Goal: Communication & Community: Ask a question

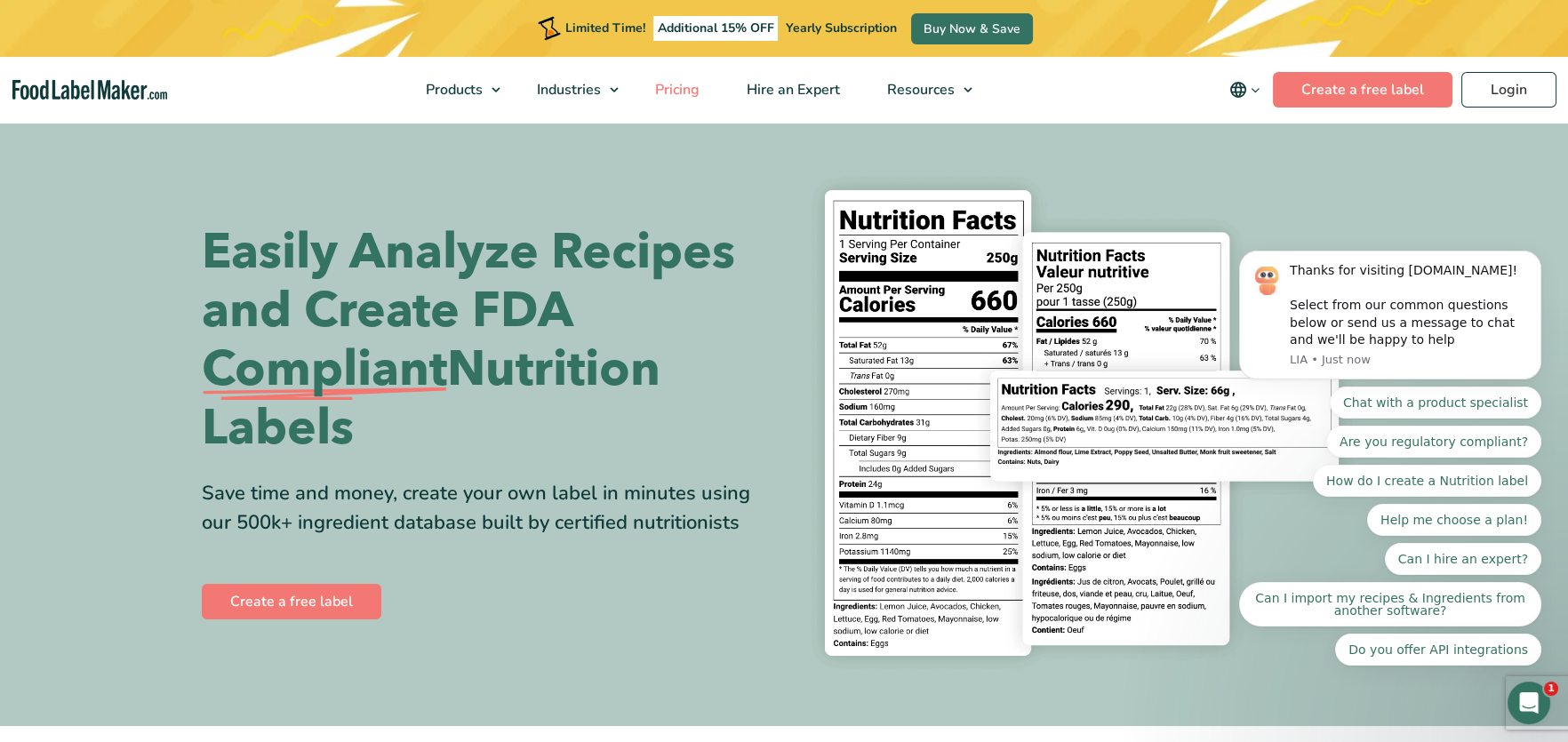
click at [680, 92] on span "Pricing" at bounding box center [675, 89] width 52 height 19
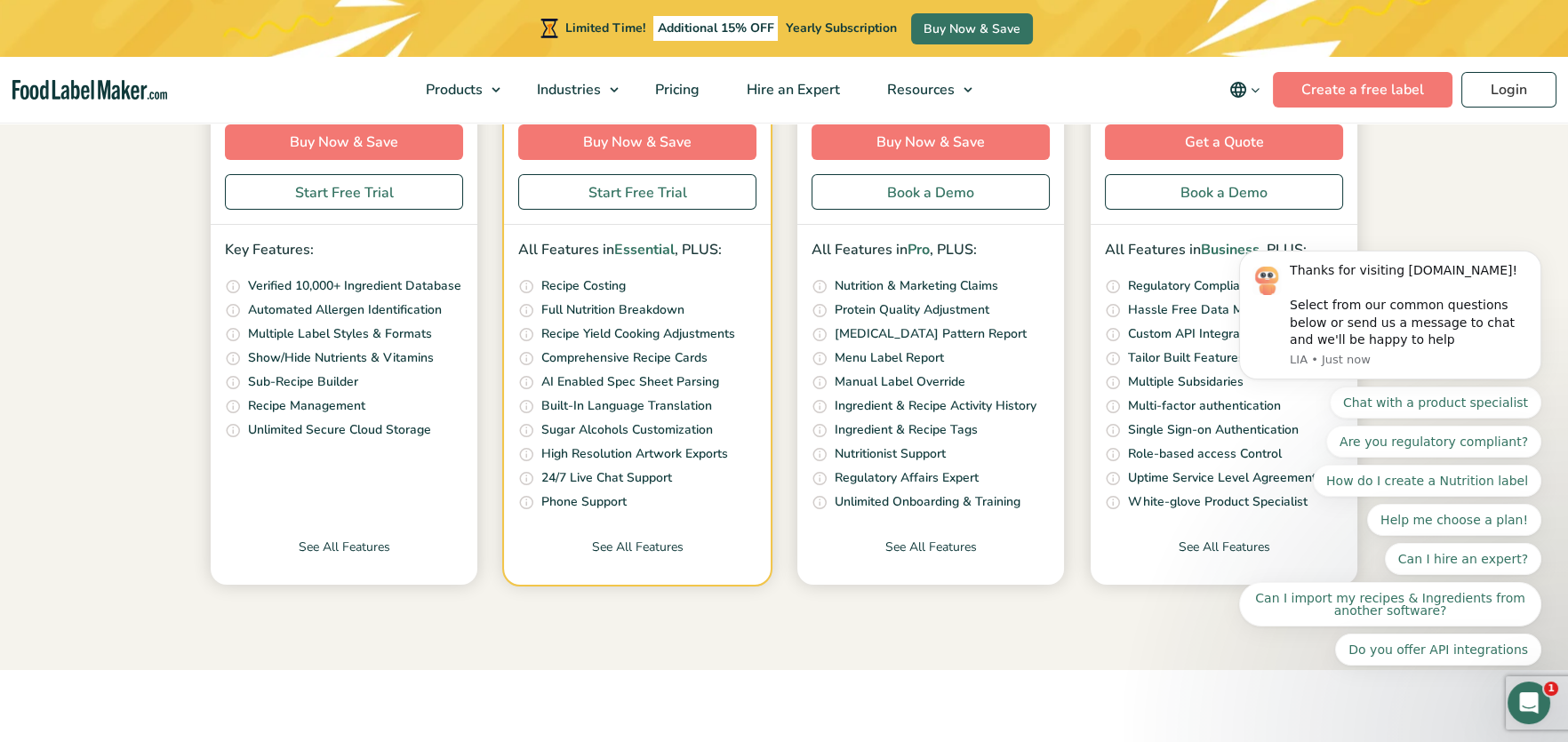
scroll to position [534, 0]
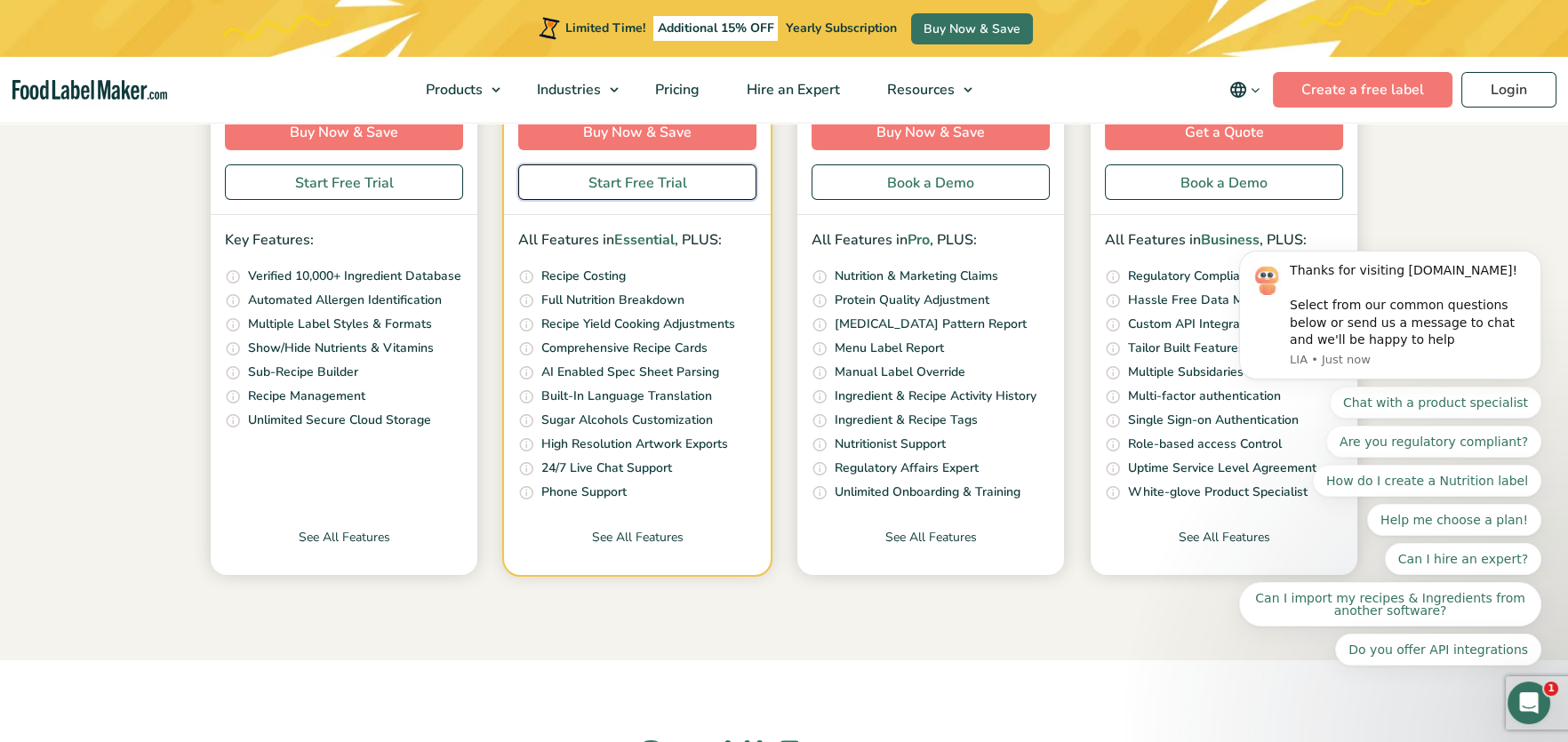
click at [599, 183] on link "Start Free Trial" at bounding box center [637, 182] width 238 height 36
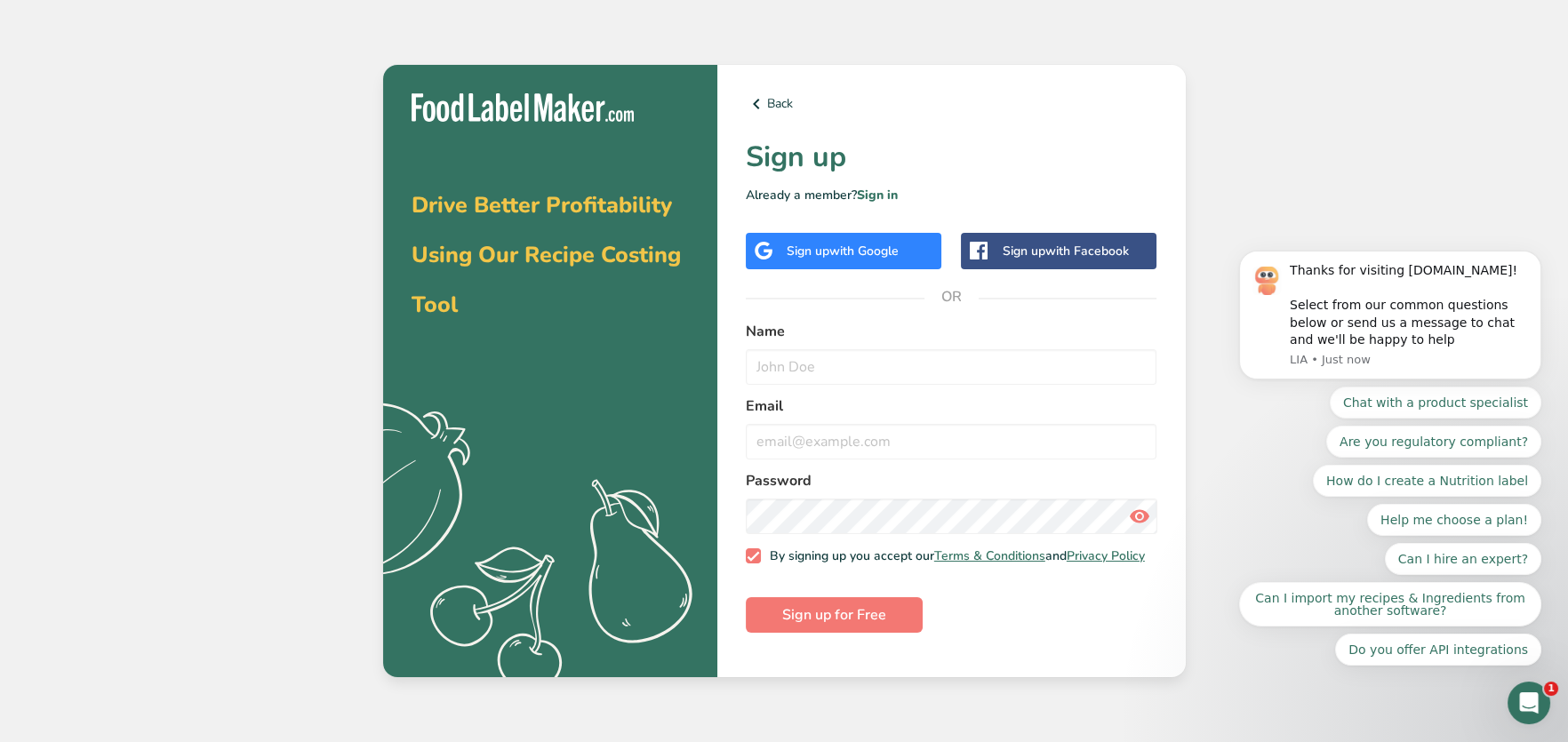
click at [825, 249] on div "Sign up with Google" at bounding box center [842, 251] width 112 height 18
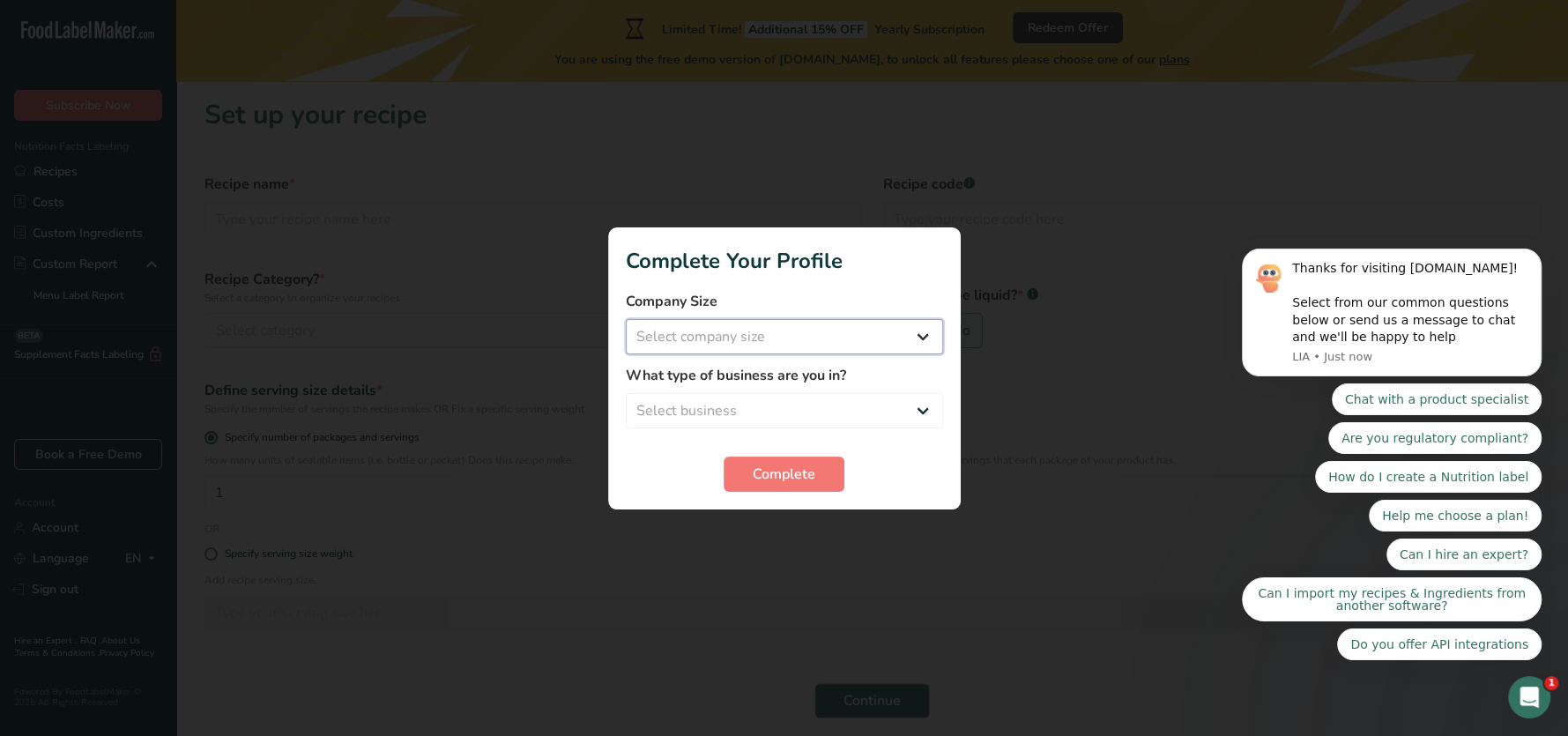
click at [649, 337] on select "Select company size Fewer than 10 Employees 10 to 50 Employees 51 to 500 Employ…" at bounding box center [784, 337] width 318 height 35
select select "3"
click at [626, 320] on select "Select company size Fewer than 10 Employees 10 to 50 Employees 51 to 500 Employ…" at bounding box center [784, 337] width 318 height 35
click at [785, 408] on select "Select business Packaged Food Manufacturer Restaurant & Cafe Bakery Meal Plans …" at bounding box center [784, 411] width 318 height 35
select select "8"
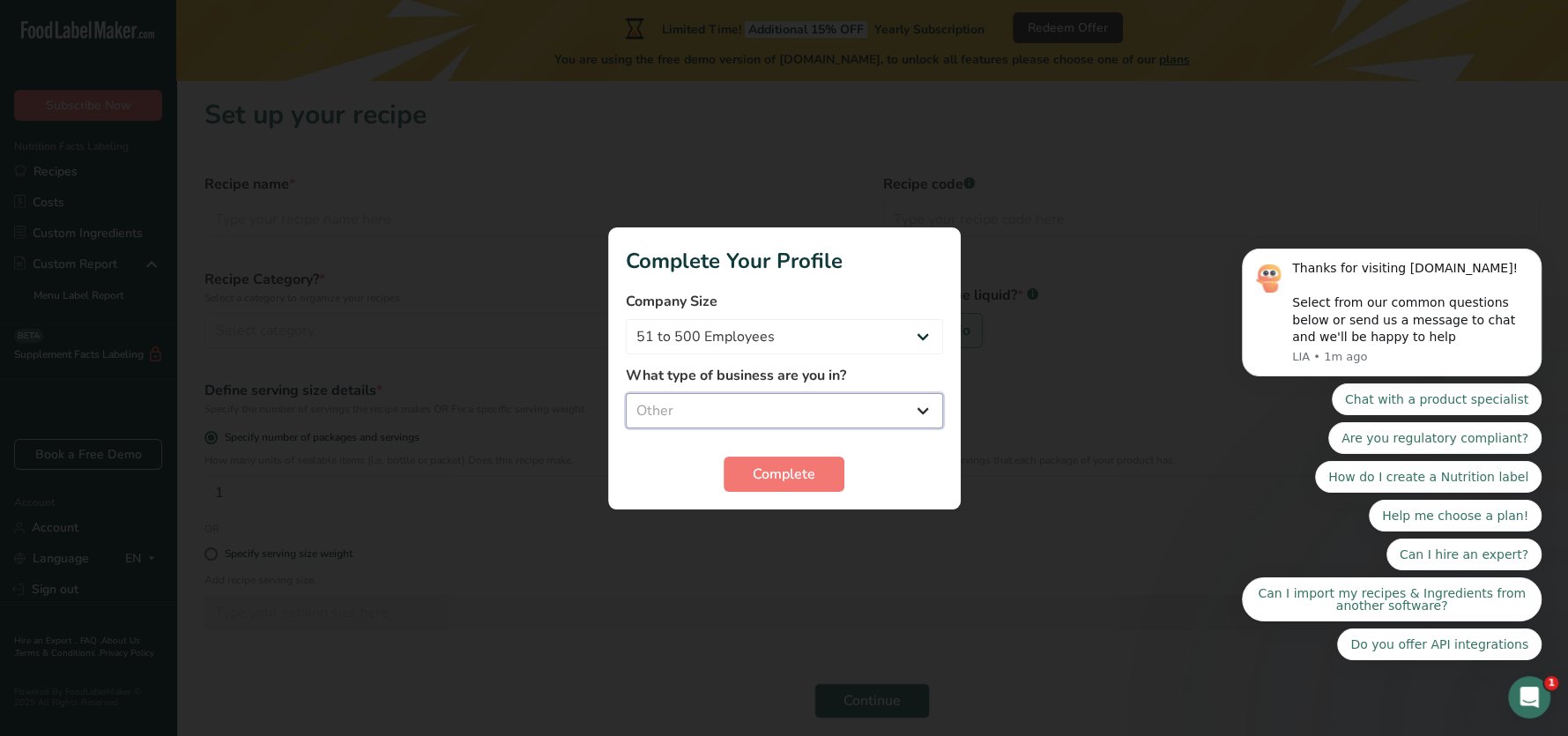
click at [626, 394] on select "Select business Packaged Food Manufacturer Restaurant & Cafe Bakery Meal Plans …" at bounding box center [784, 411] width 318 height 35
click at [765, 473] on span "Complete" at bounding box center [784, 473] width 62 height 21
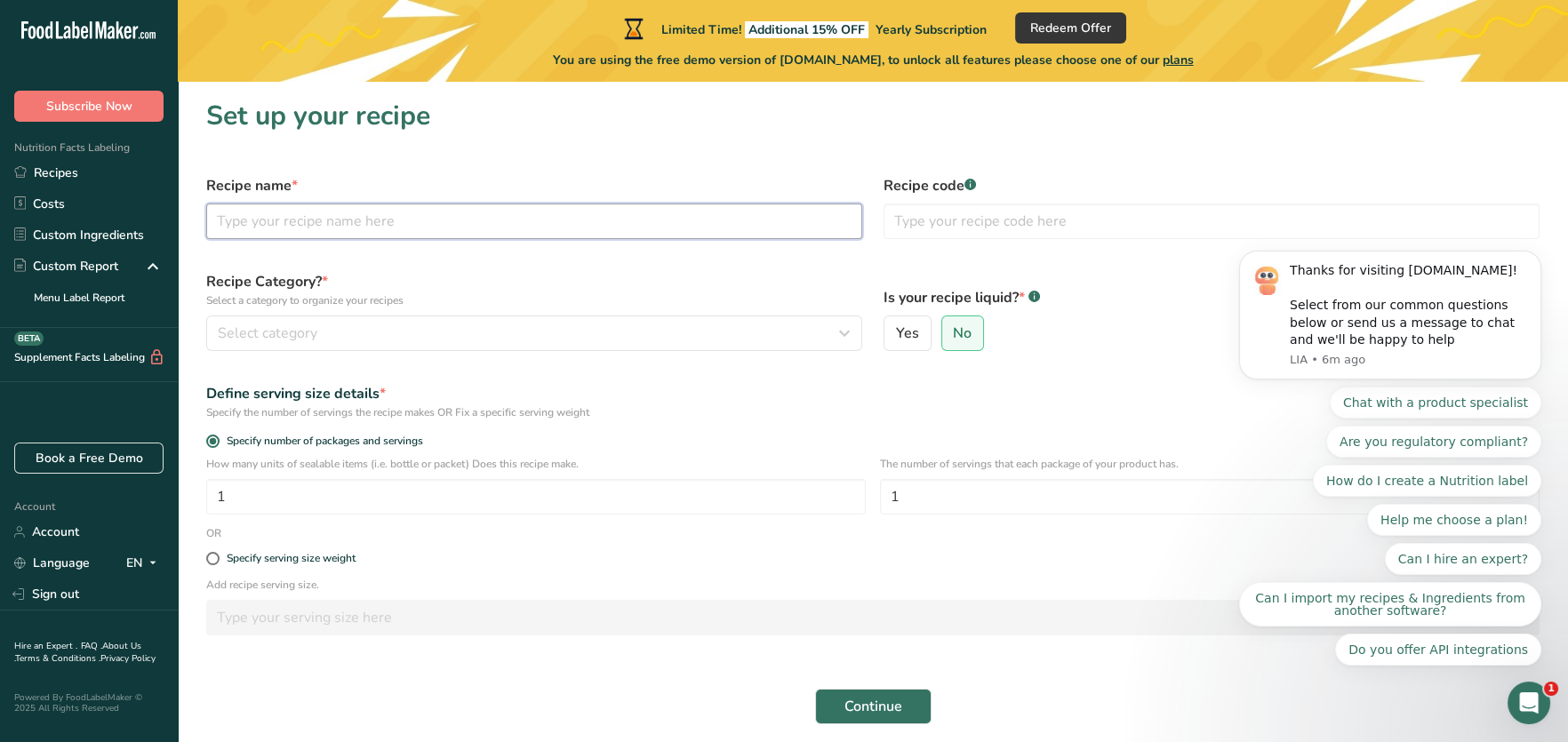
click at [253, 226] on input "text" at bounding box center [534, 221] width 656 height 36
type input "Tuna Salad"
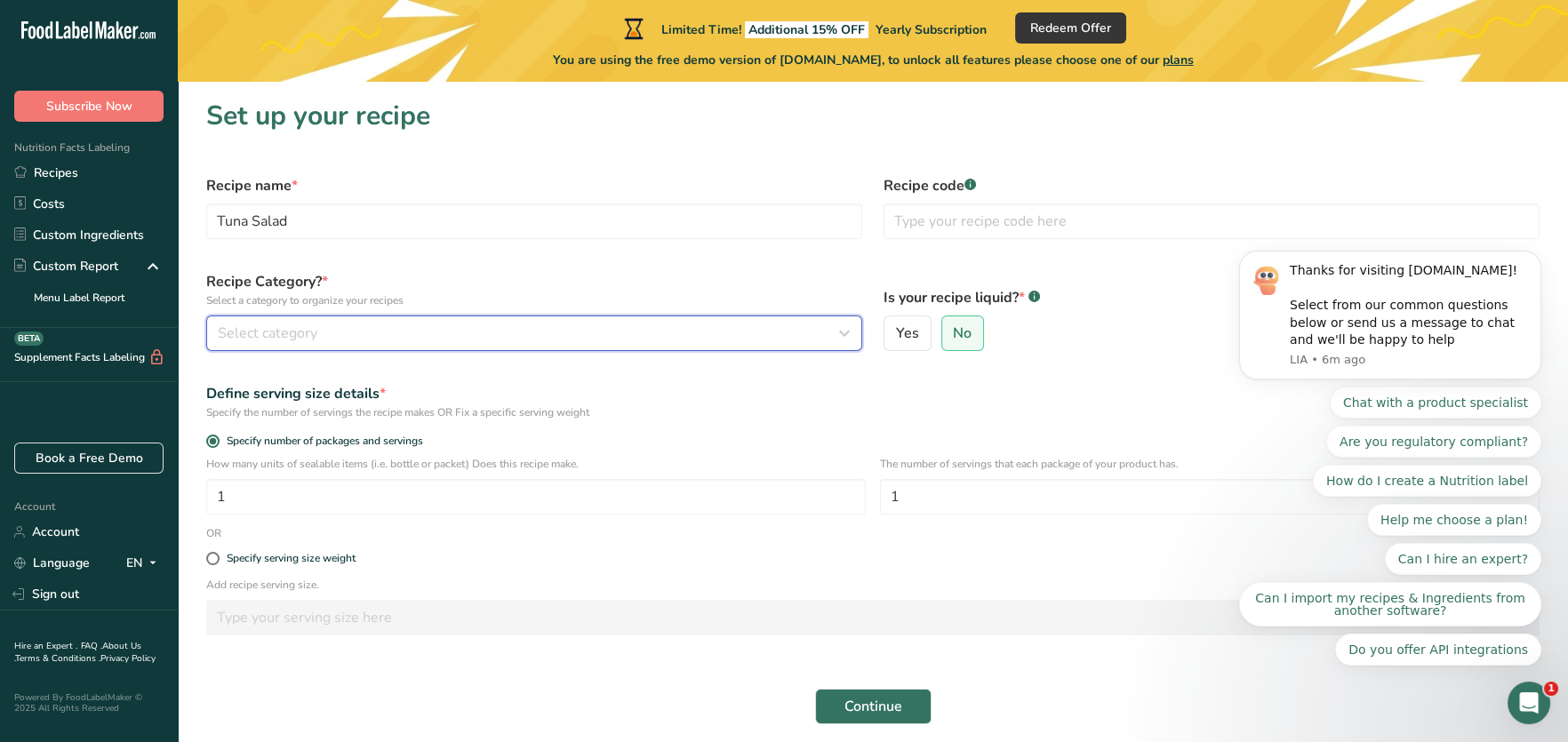
click at [313, 328] on span "Select category" at bounding box center [267, 333] width 99 height 21
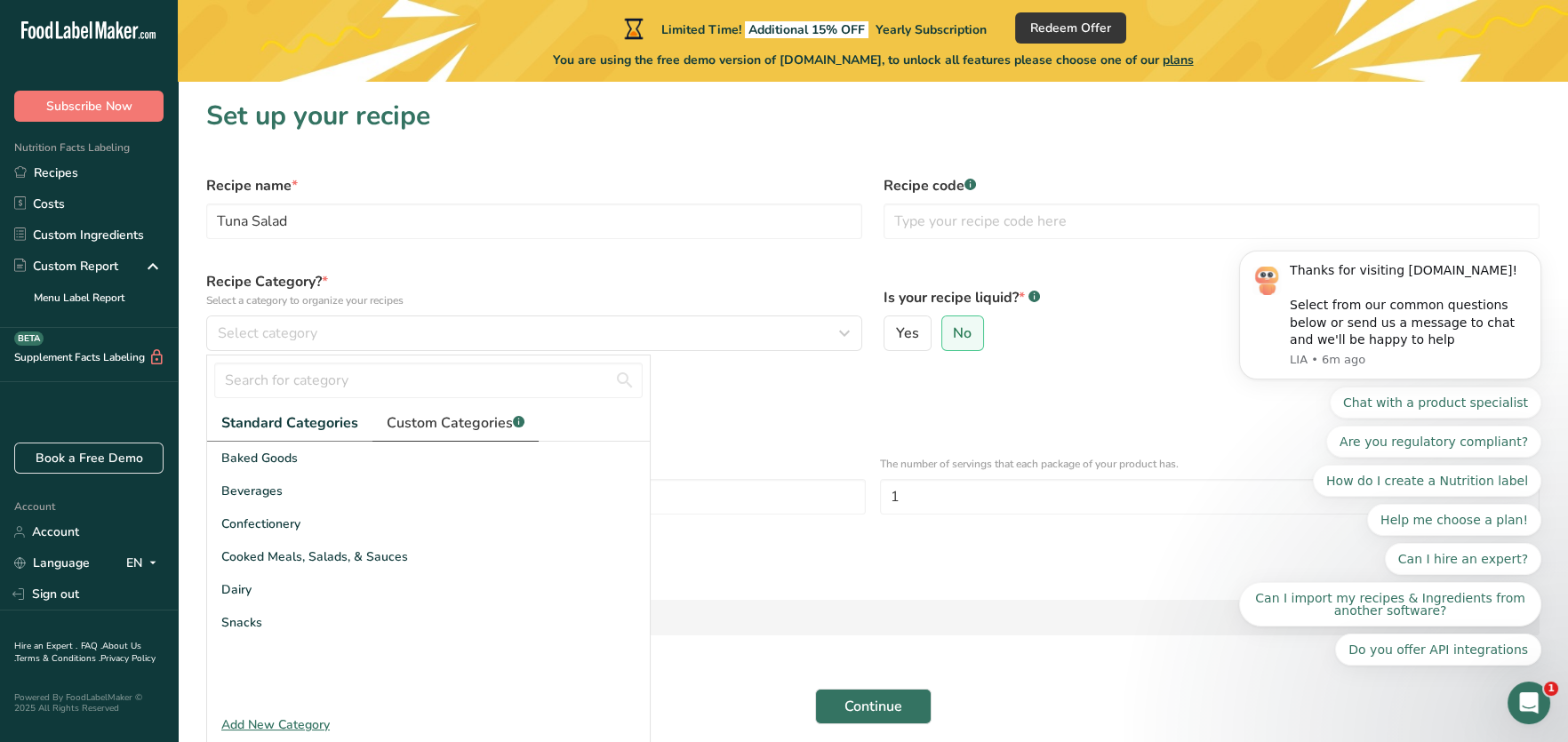
click at [461, 421] on span "Custom Categories .a-a{fill:#347362;}.b-a{fill:#fff;}" at bounding box center [455, 423] width 138 height 21
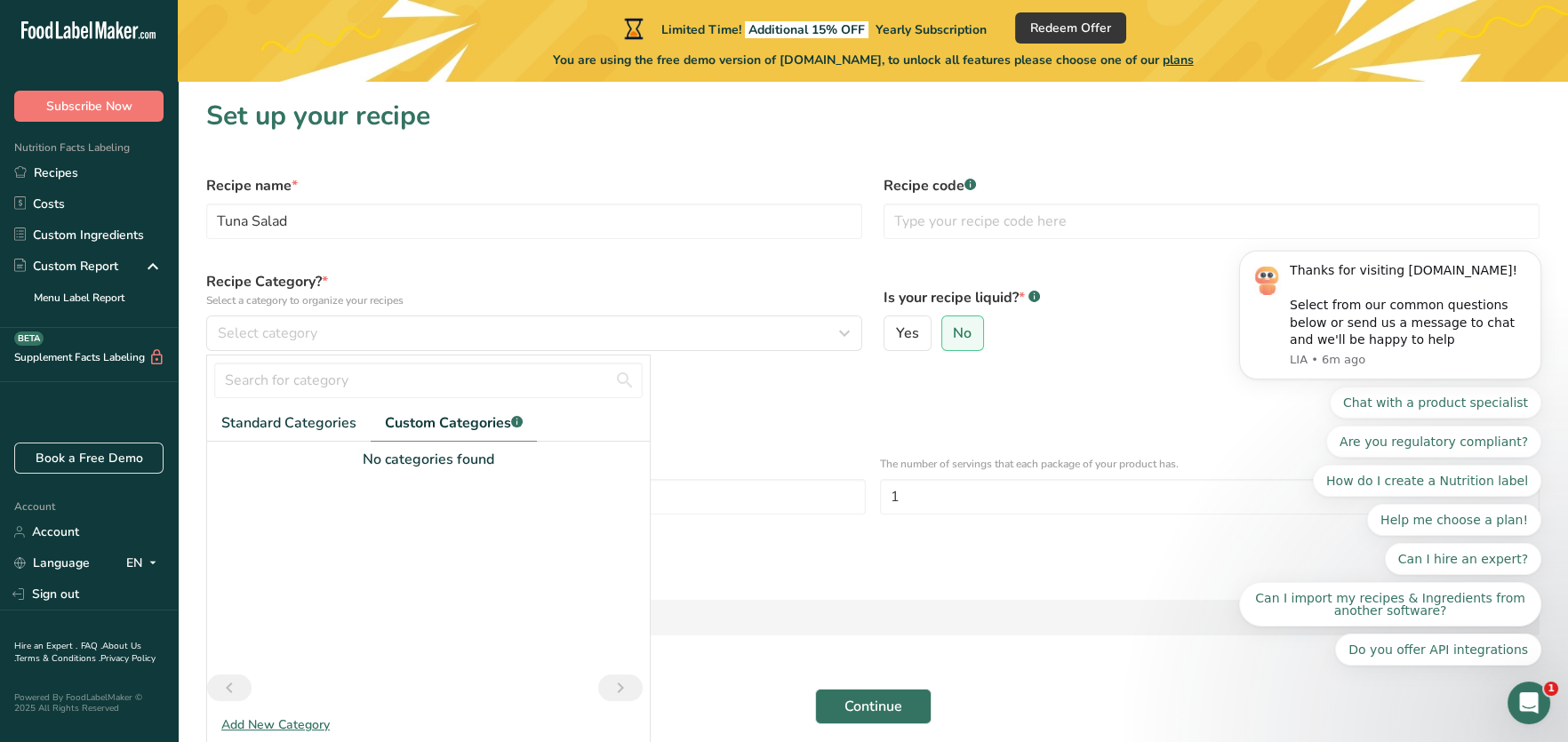
click at [258, 726] on div "Add New Category" at bounding box center [428, 725] width 442 height 18
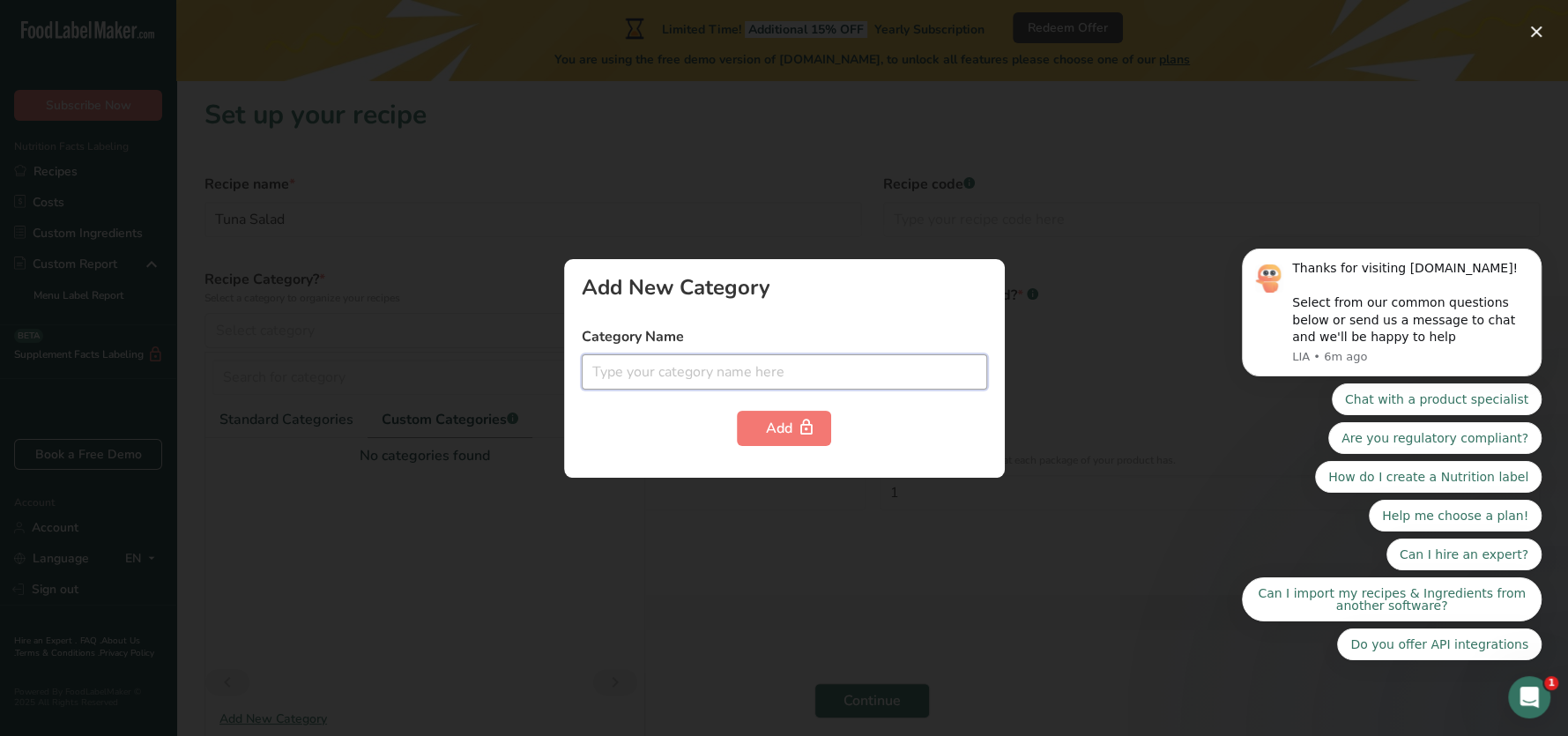
click at [670, 377] on input "text" at bounding box center [784, 372] width 405 height 35
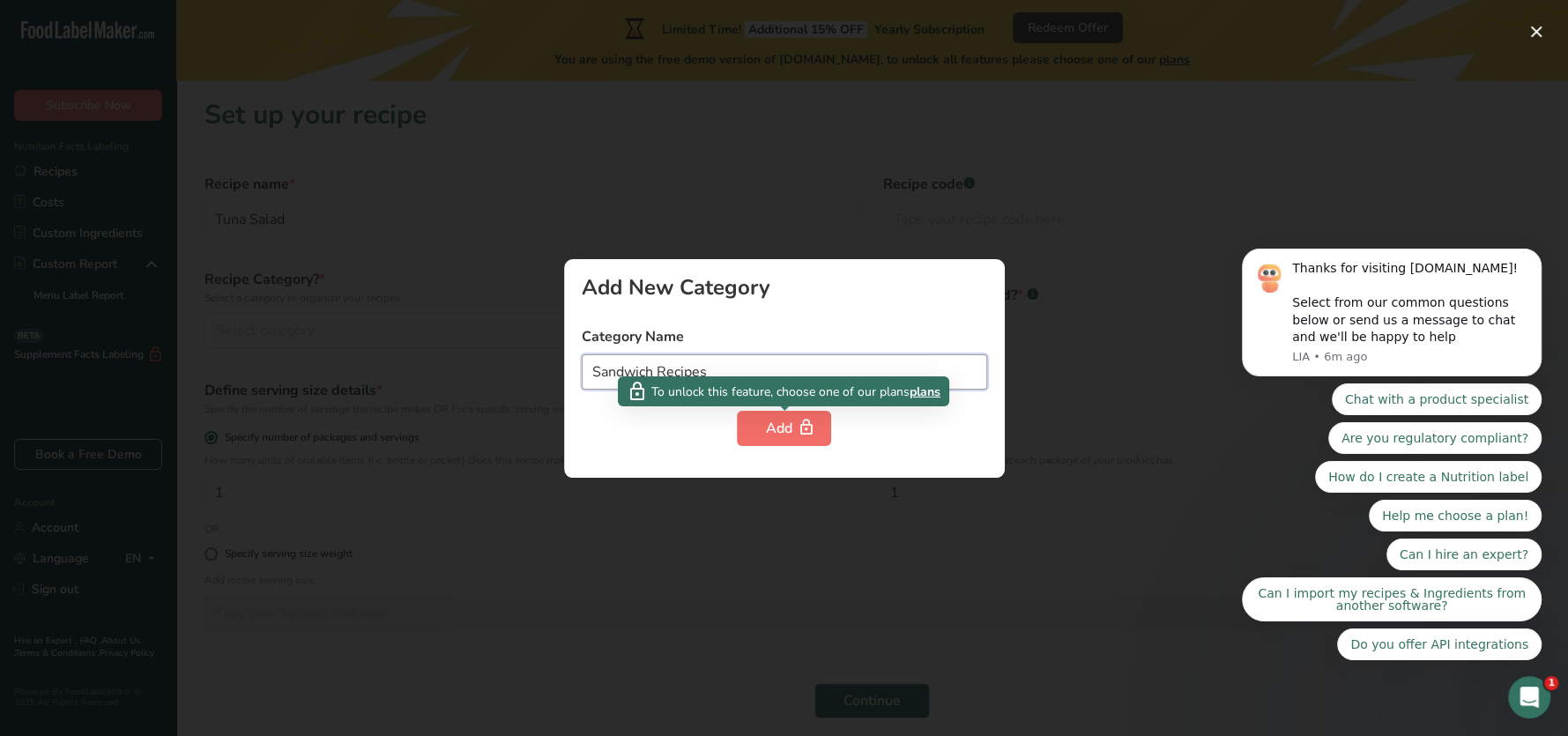
type input "Sandwich Recipes"
click at [784, 426] on div "Add" at bounding box center [784, 428] width 36 height 21
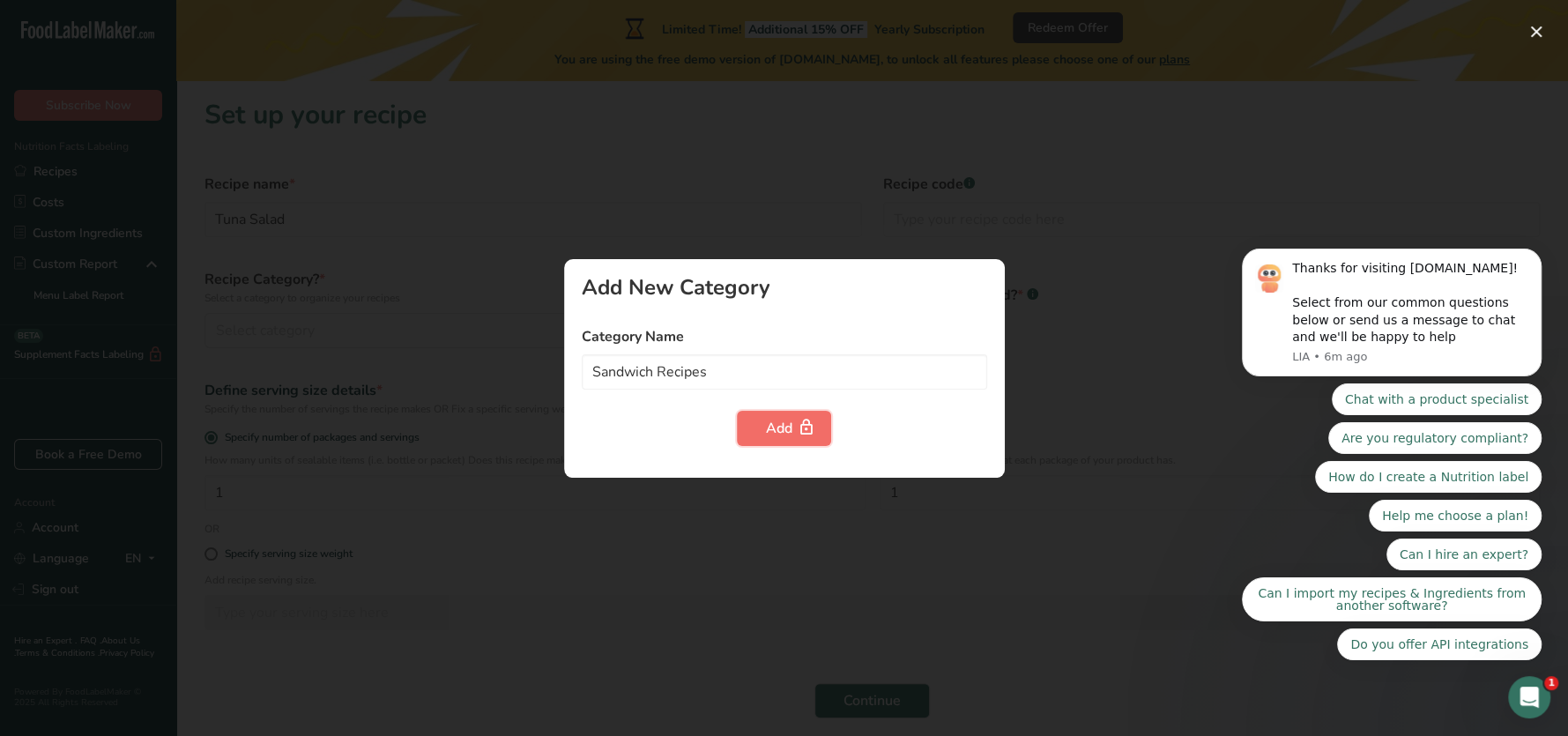
click at [769, 425] on div "Add" at bounding box center [784, 428] width 36 height 21
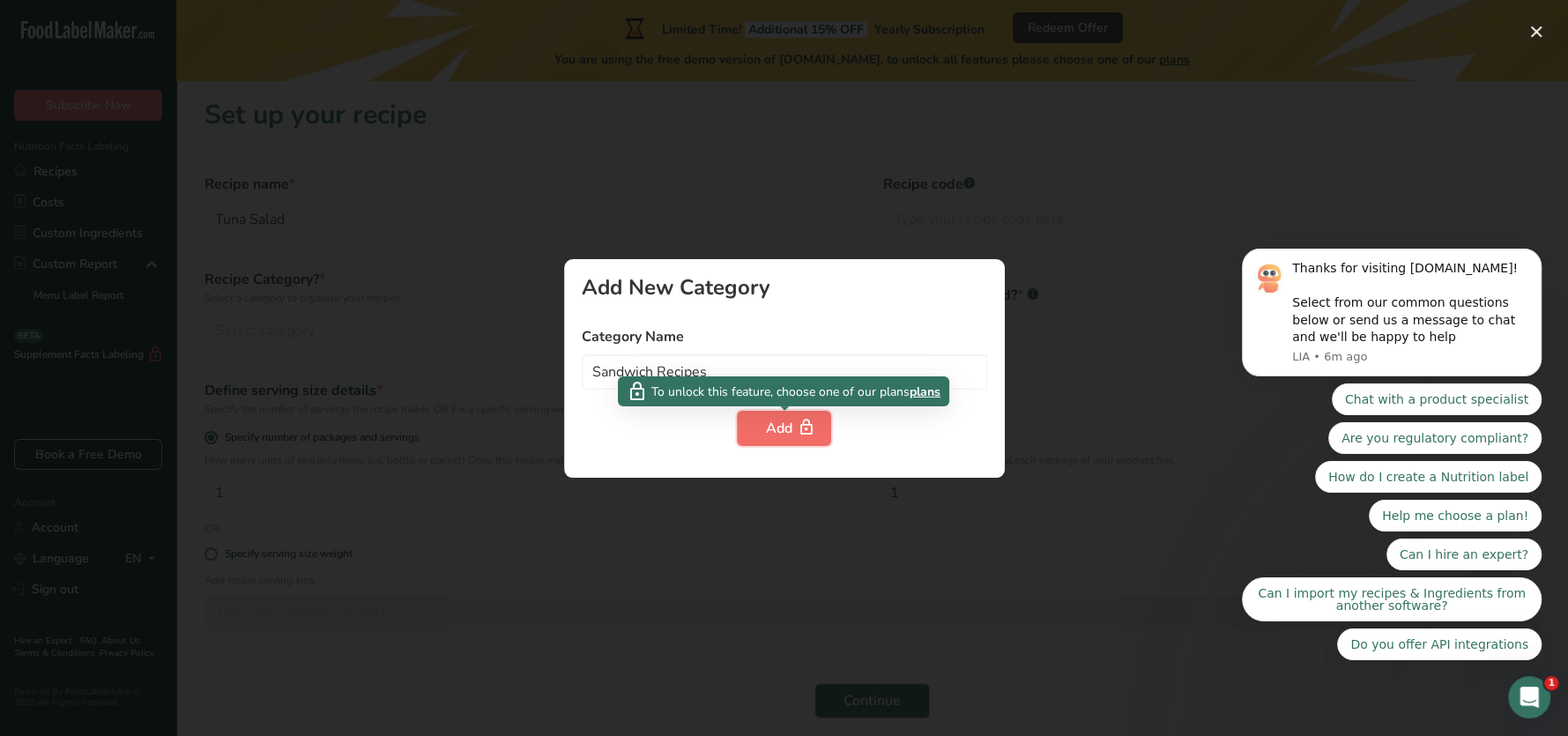
click at [768, 425] on div "Add" at bounding box center [784, 428] width 36 height 21
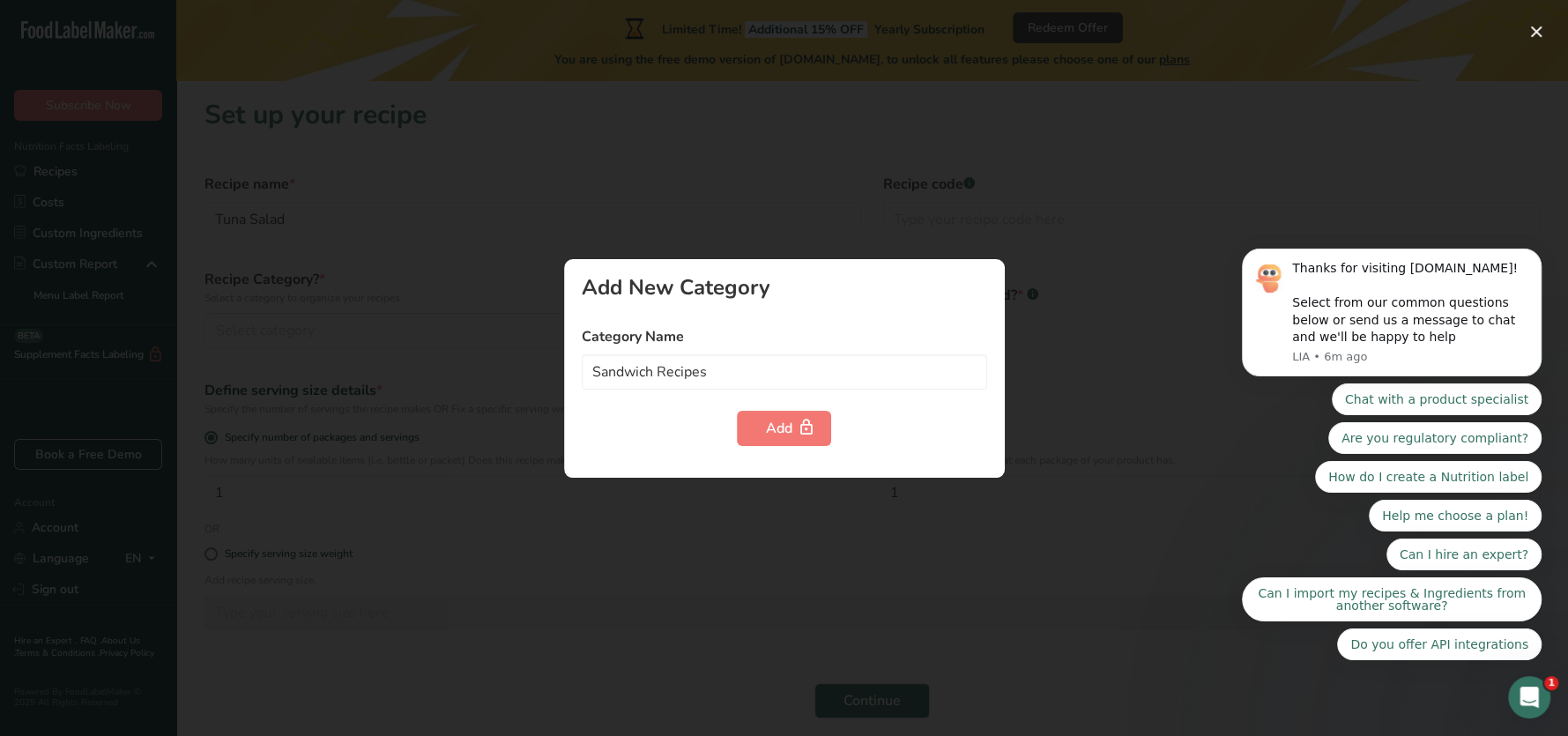
click at [775, 157] on div at bounding box center [784, 368] width 1568 height 736
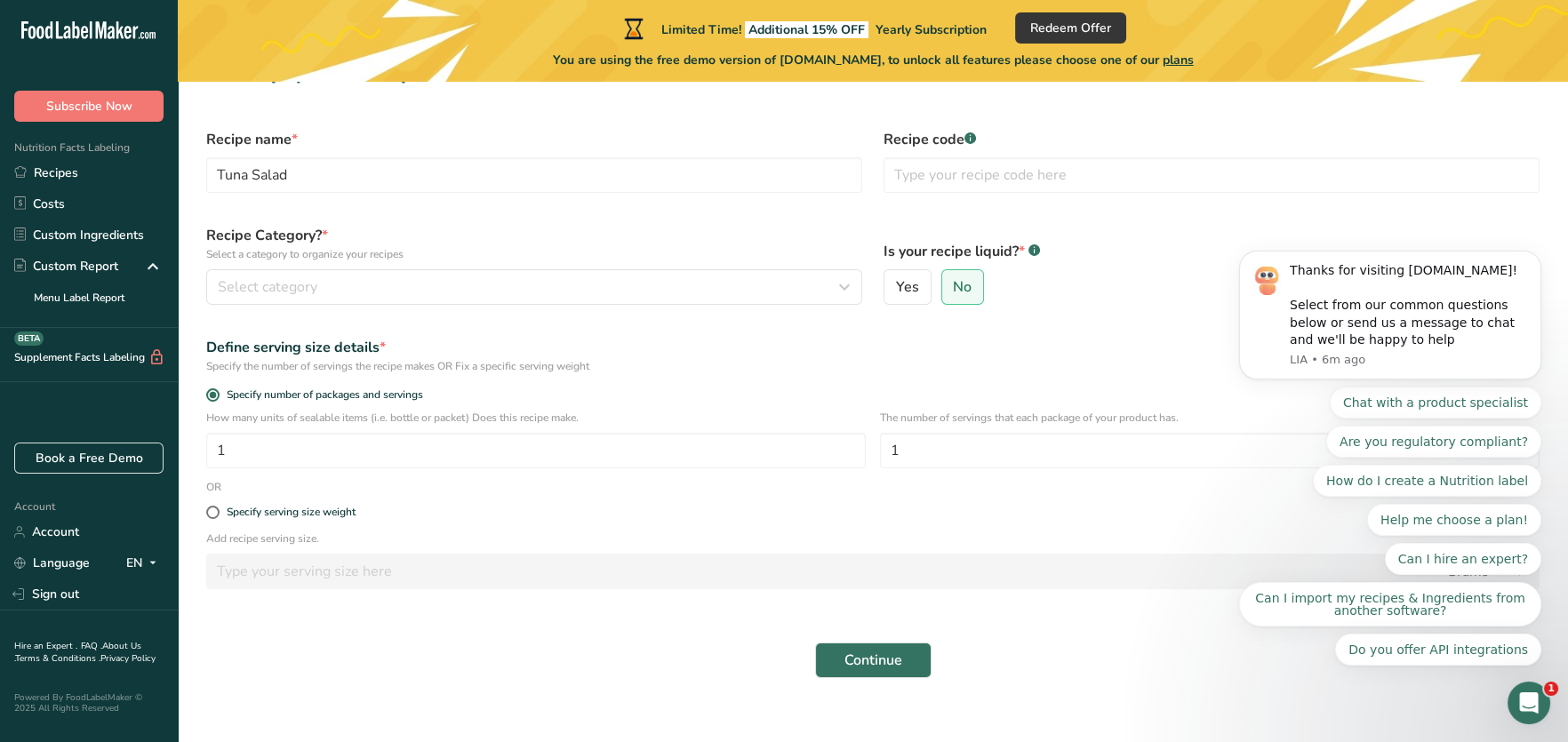
scroll to position [89, 0]
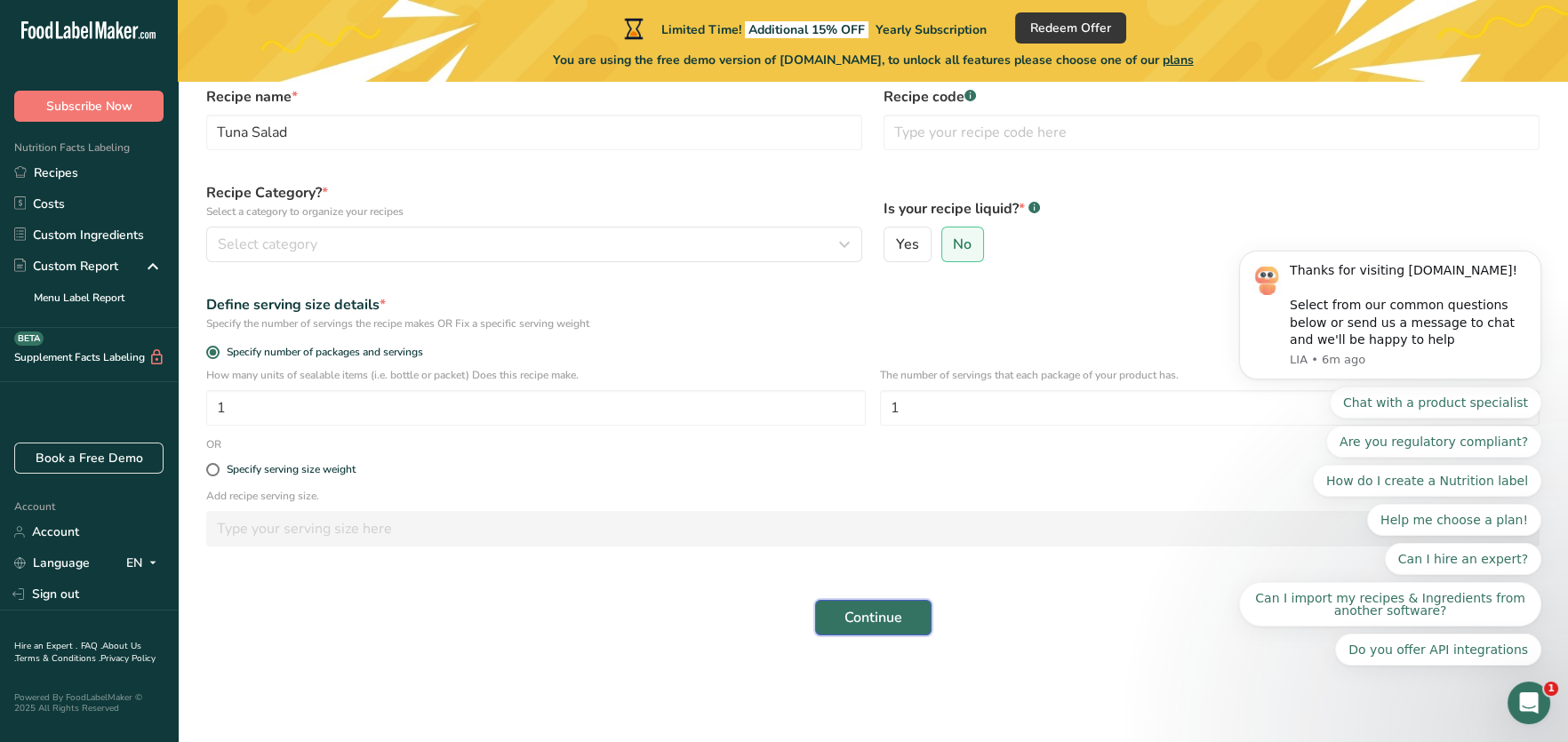
click at [861, 621] on span "Continue" at bounding box center [873, 617] width 57 height 21
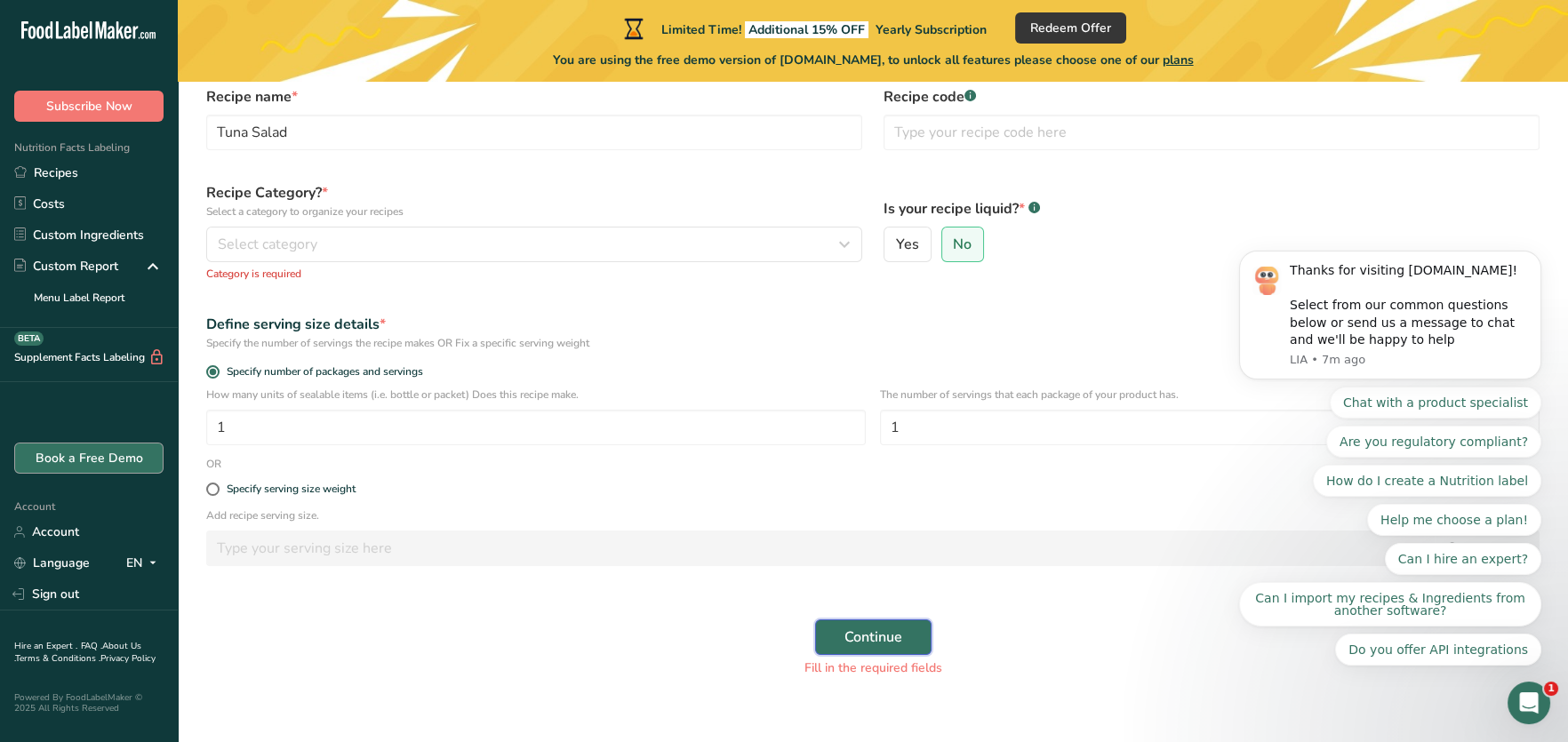
scroll to position [131, 0]
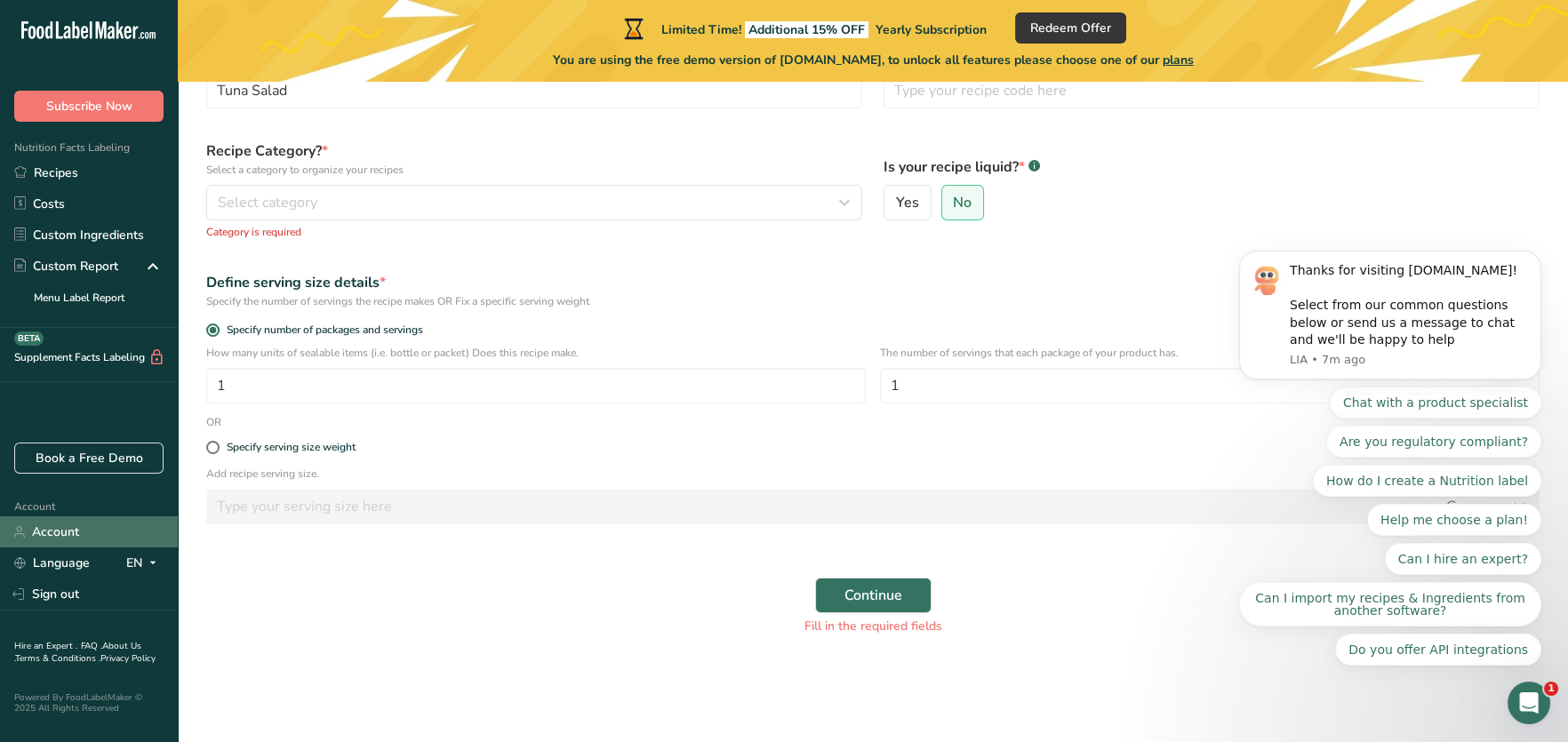
click at [60, 534] on link "Account" at bounding box center [88, 532] width 178 height 31
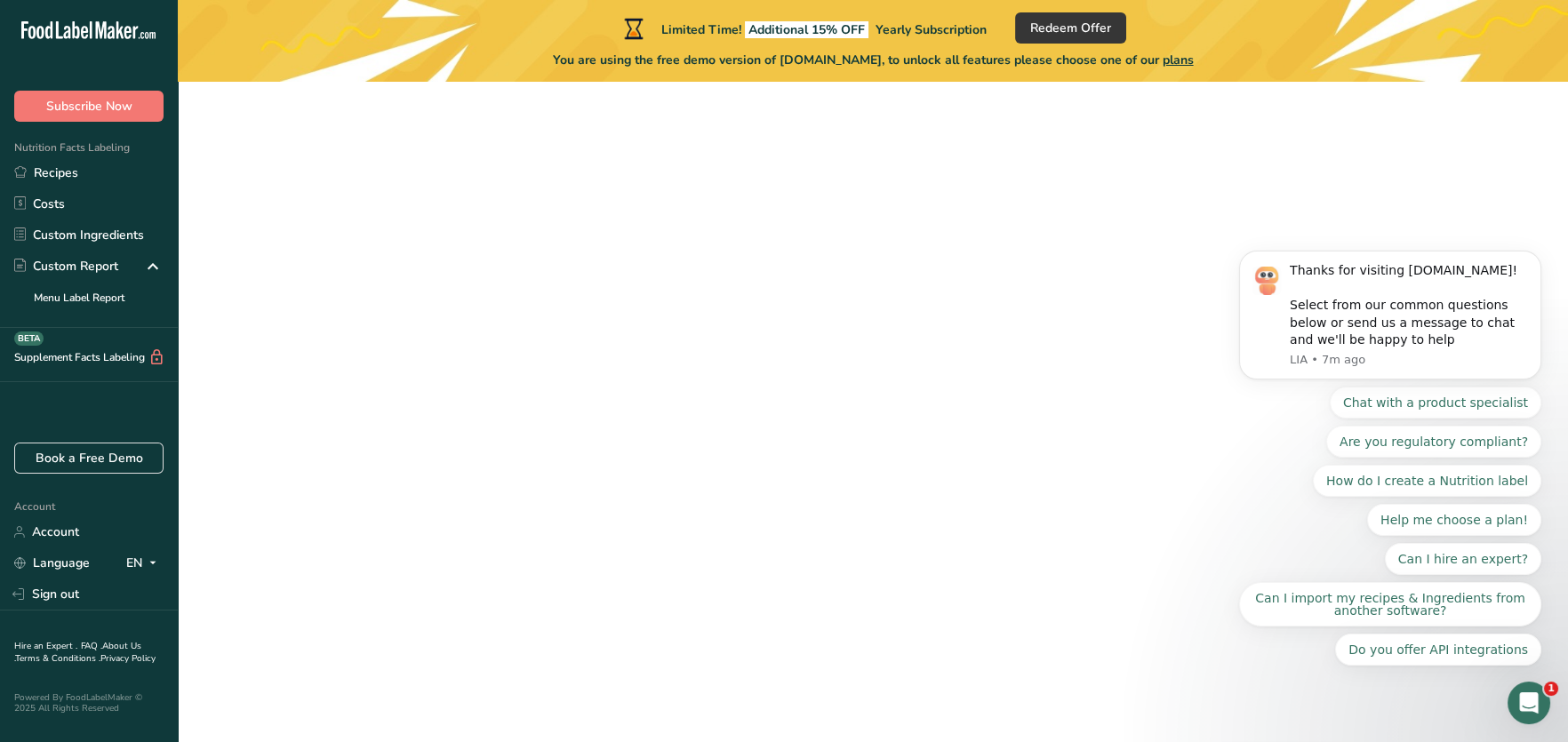
scroll to position [81, 0]
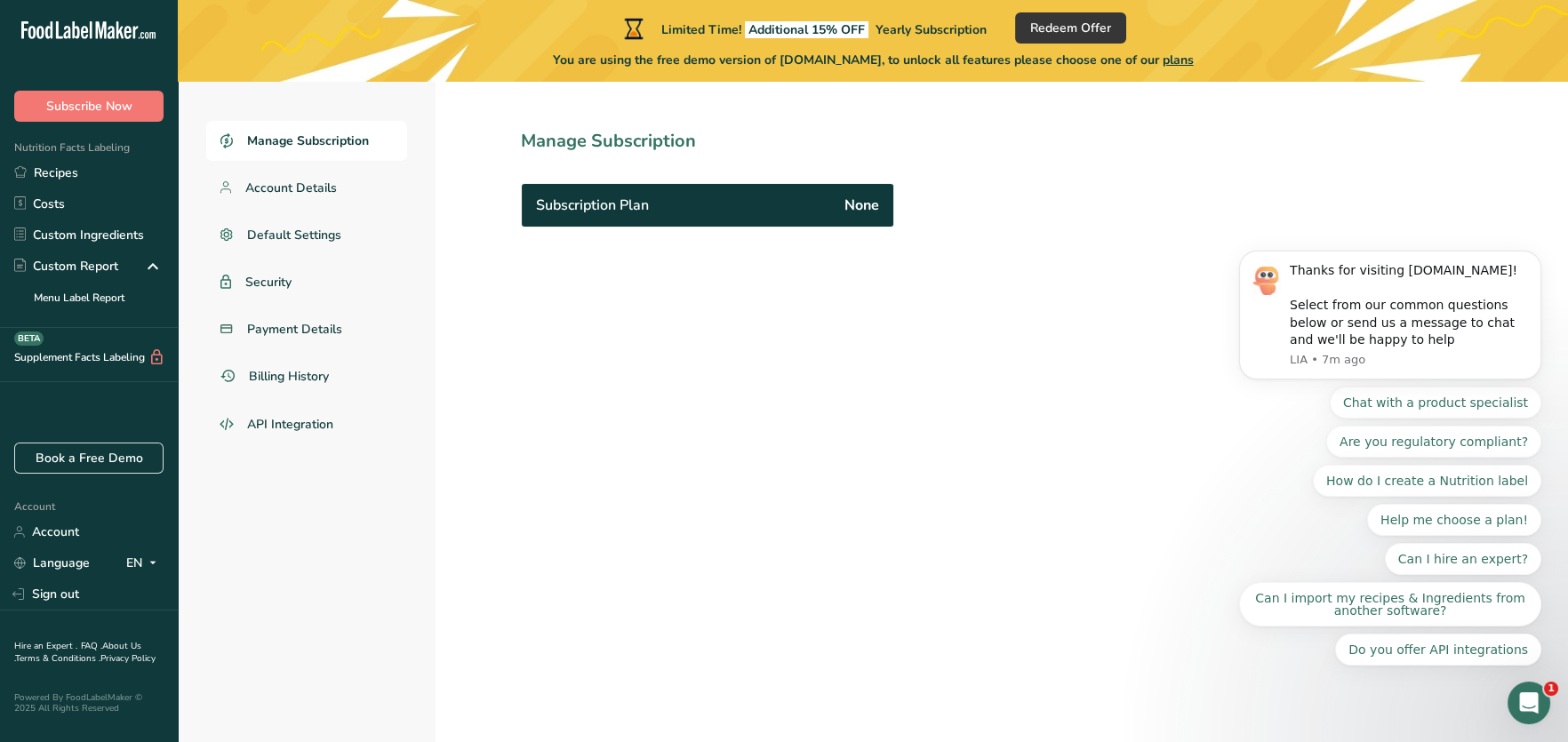
click at [275, 137] on span "Manage Subscription" at bounding box center [307, 141] width 121 height 18
click at [277, 186] on span "Account Details" at bounding box center [291, 188] width 92 height 18
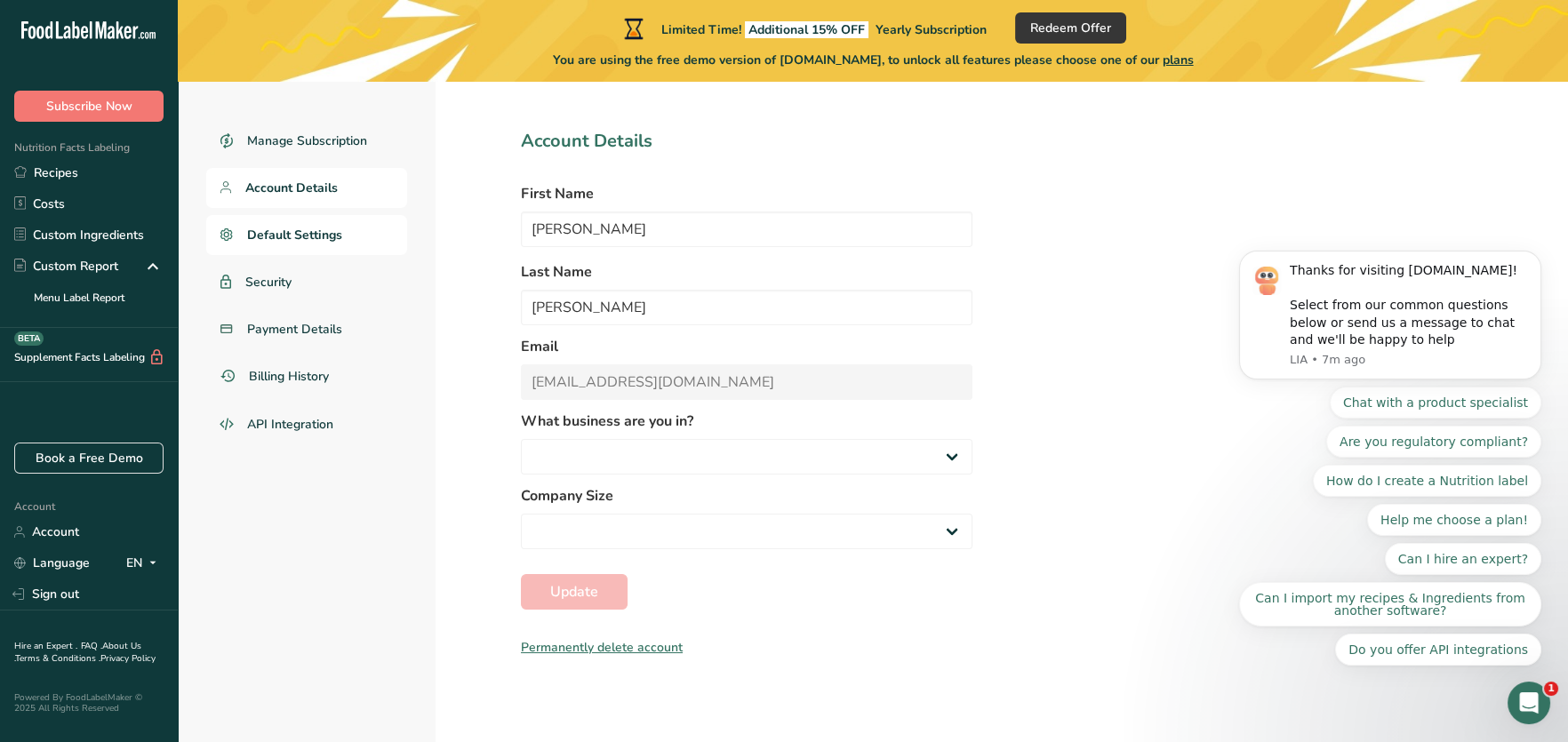
select select
select select "8"
select select "3"
click at [281, 228] on span "Default Settings" at bounding box center [295, 235] width 95 height 18
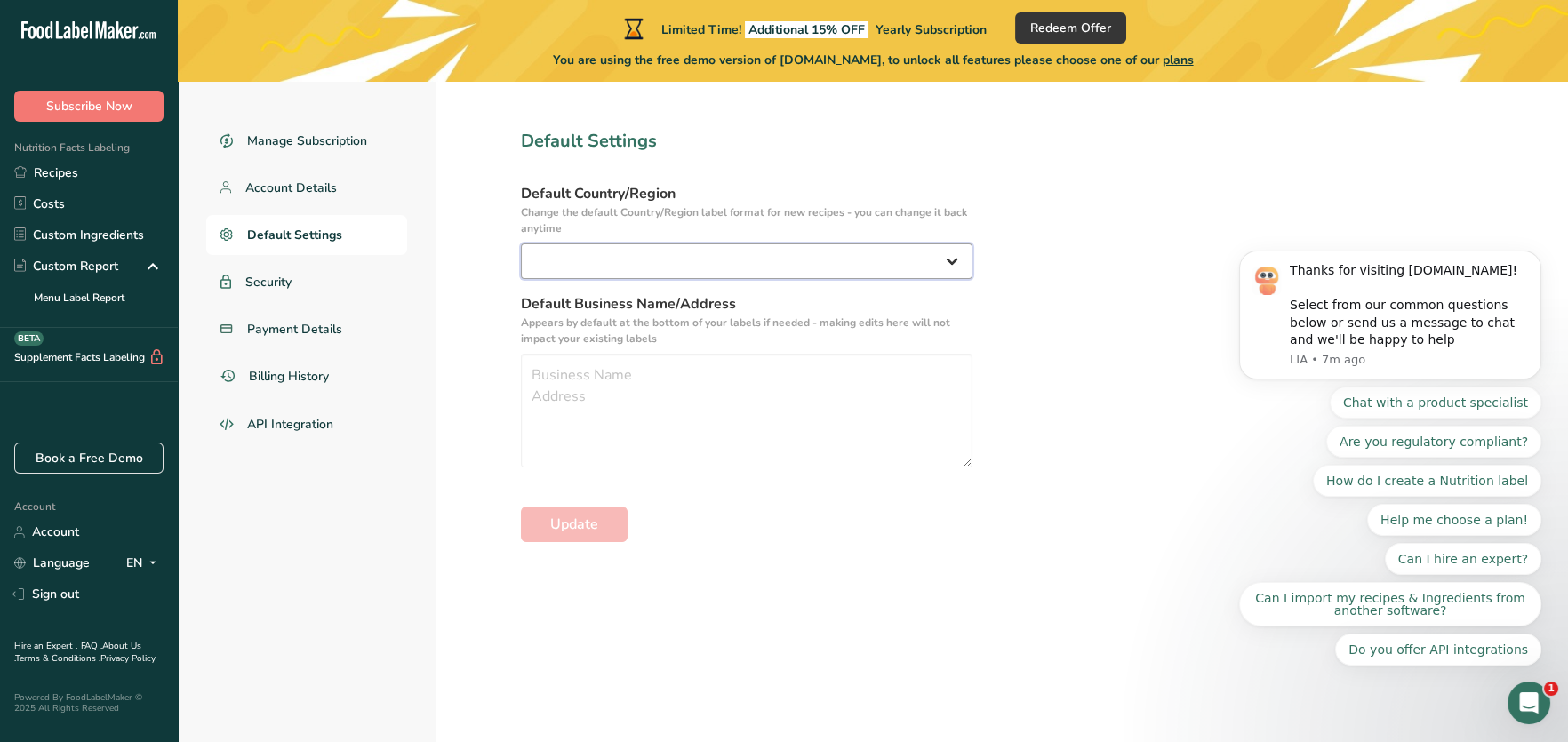
click at [672, 271] on select "United States Canada Australia/New Zealand United Kingdom European Union Mexico…" at bounding box center [746, 261] width 452 height 36
select select "US"
click at [521, 244] on select "United States Canada Australia/New Zealand United Kingdom European Union Mexico…" at bounding box center [746, 261] width 452 height 36
click at [627, 373] on textarea at bounding box center [746, 411] width 452 height 114
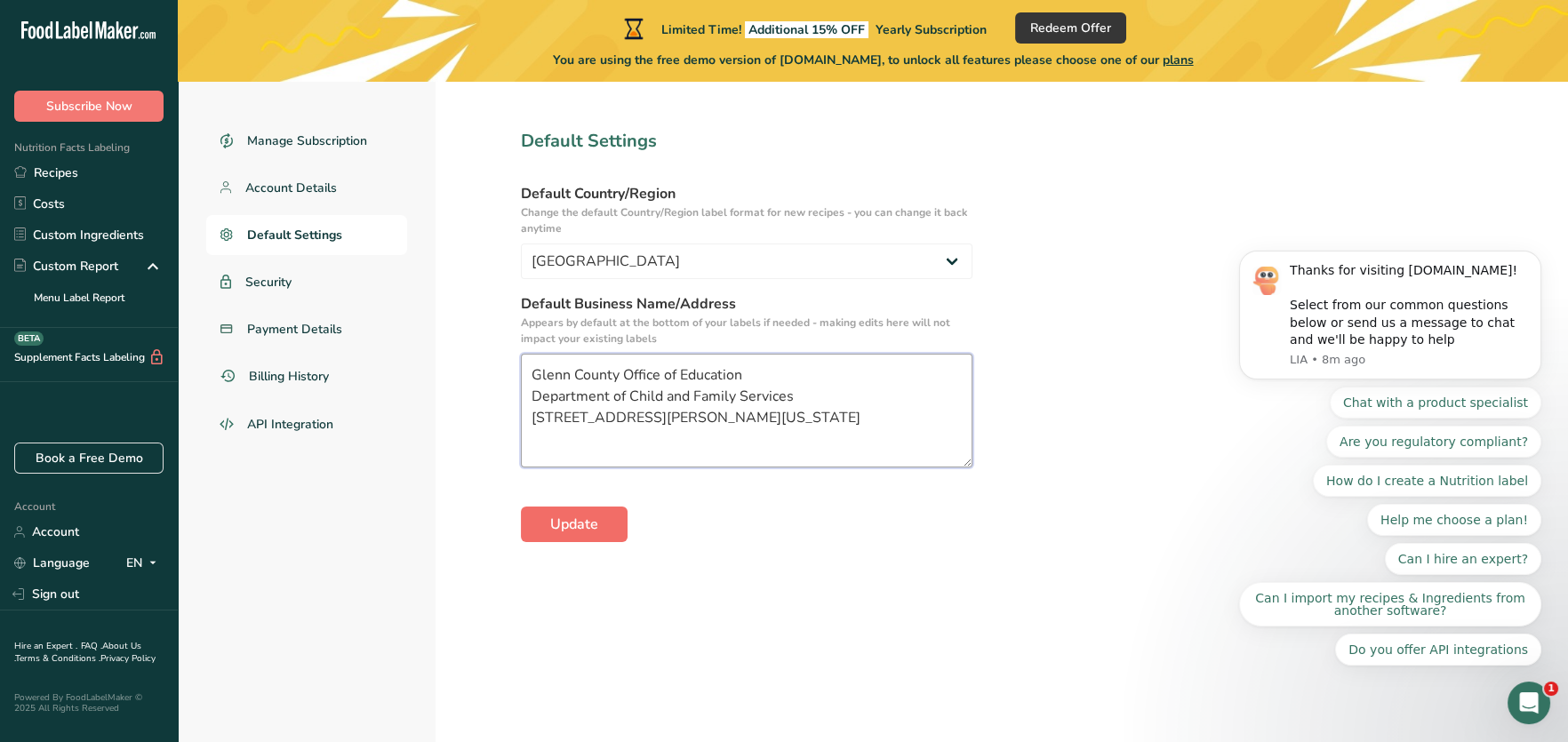
type textarea "Glenn County Office of Education Department of Child and Family Services 676 Ea…"
click at [555, 528] on span "Update" at bounding box center [574, 524] width 48 height 21
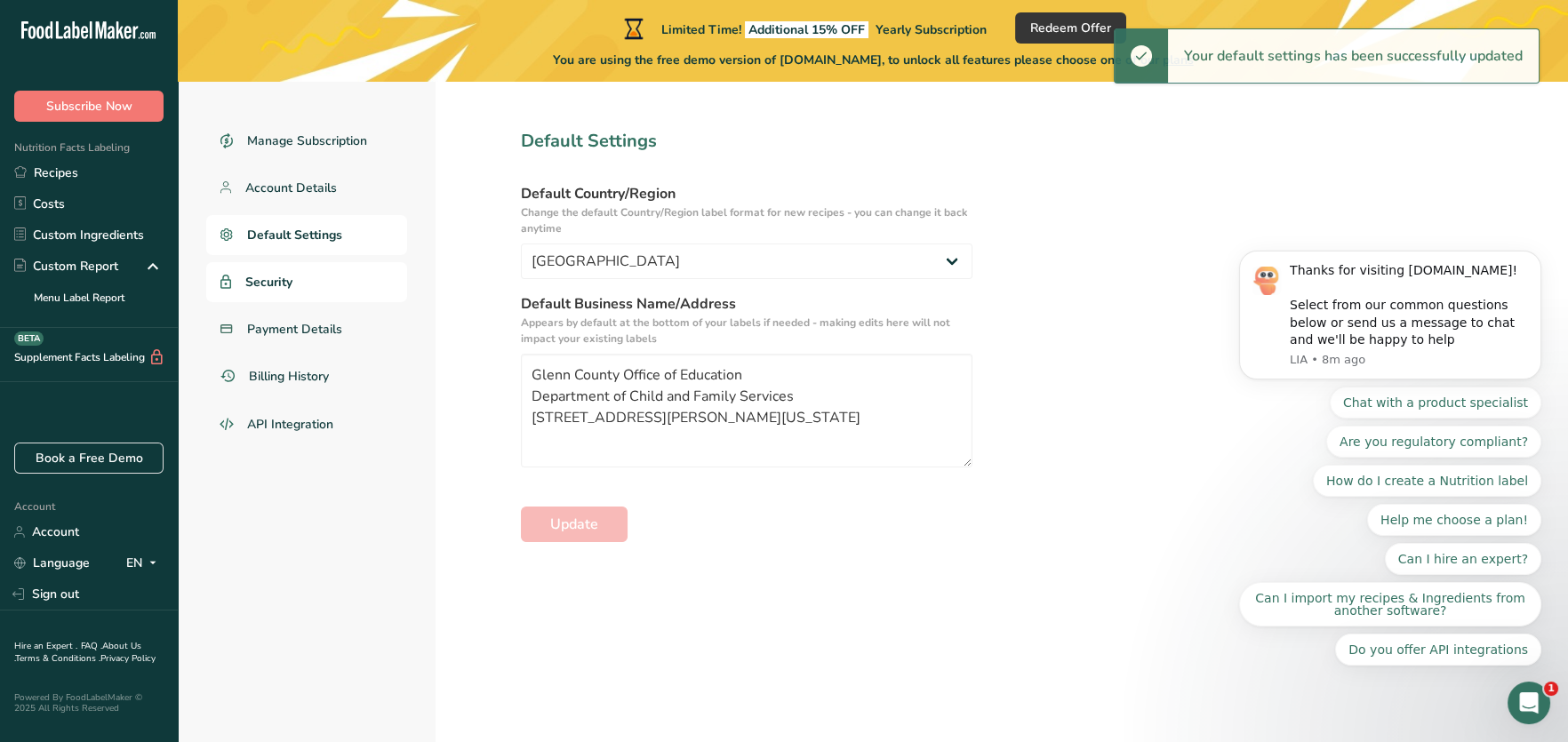
click at [256, 277] on span "Security" at bounding box center [269, 282] width 47 height 18
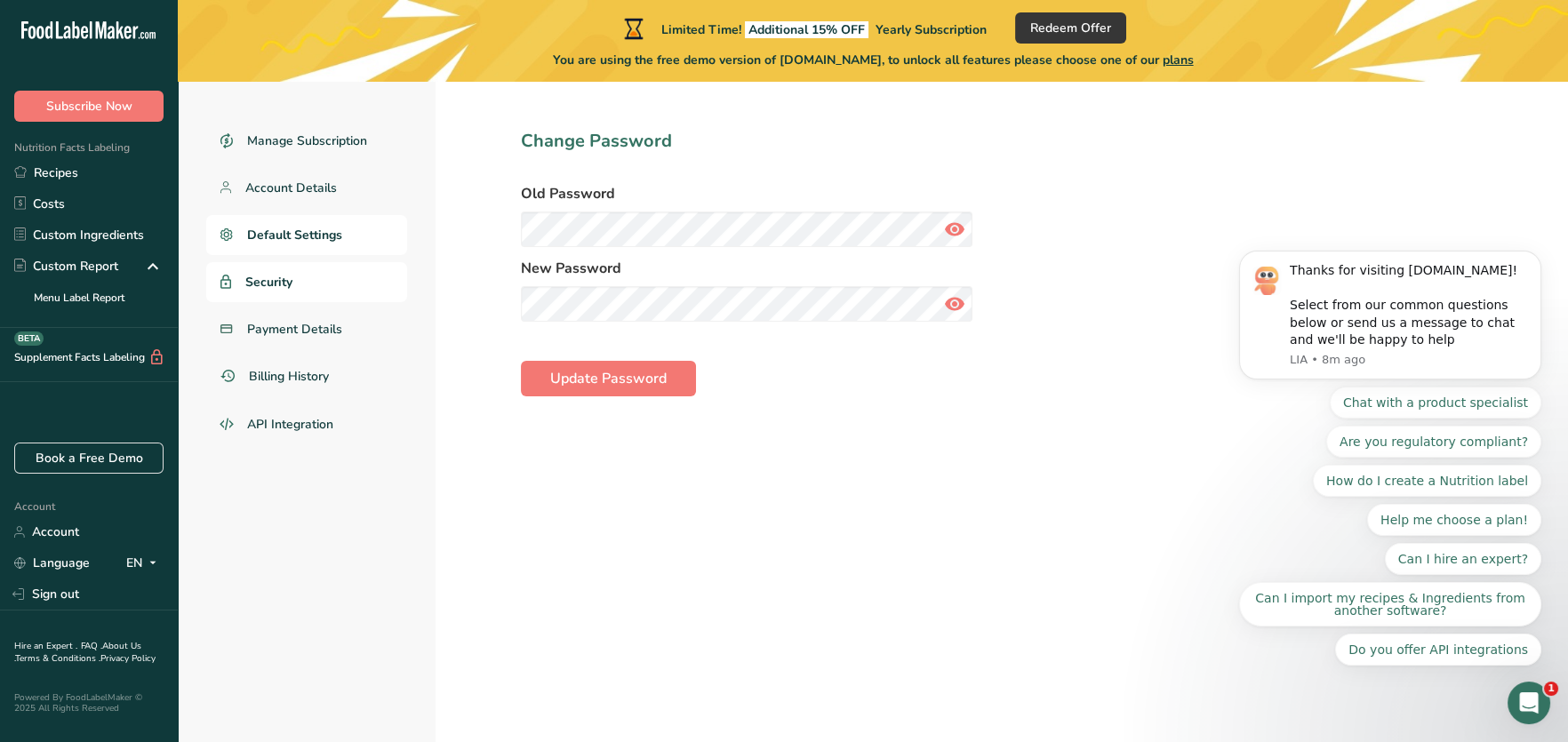
click at [265, 236] on span "Default Settings" at bounding box center [295, 235] width 95 height 18
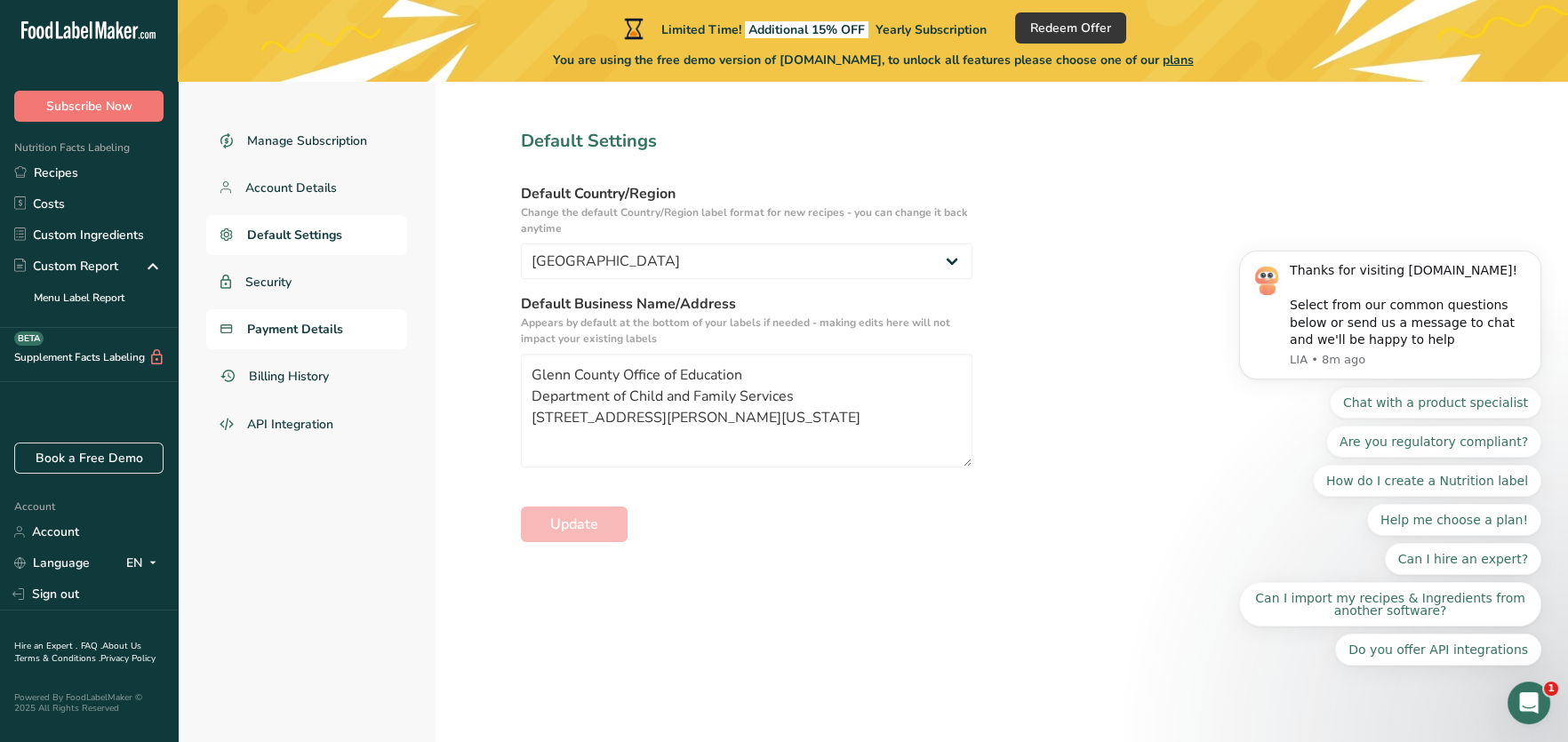
click at [259, 329] on span "Payment Details" at bounding box center [295, 329] width 96 height 18
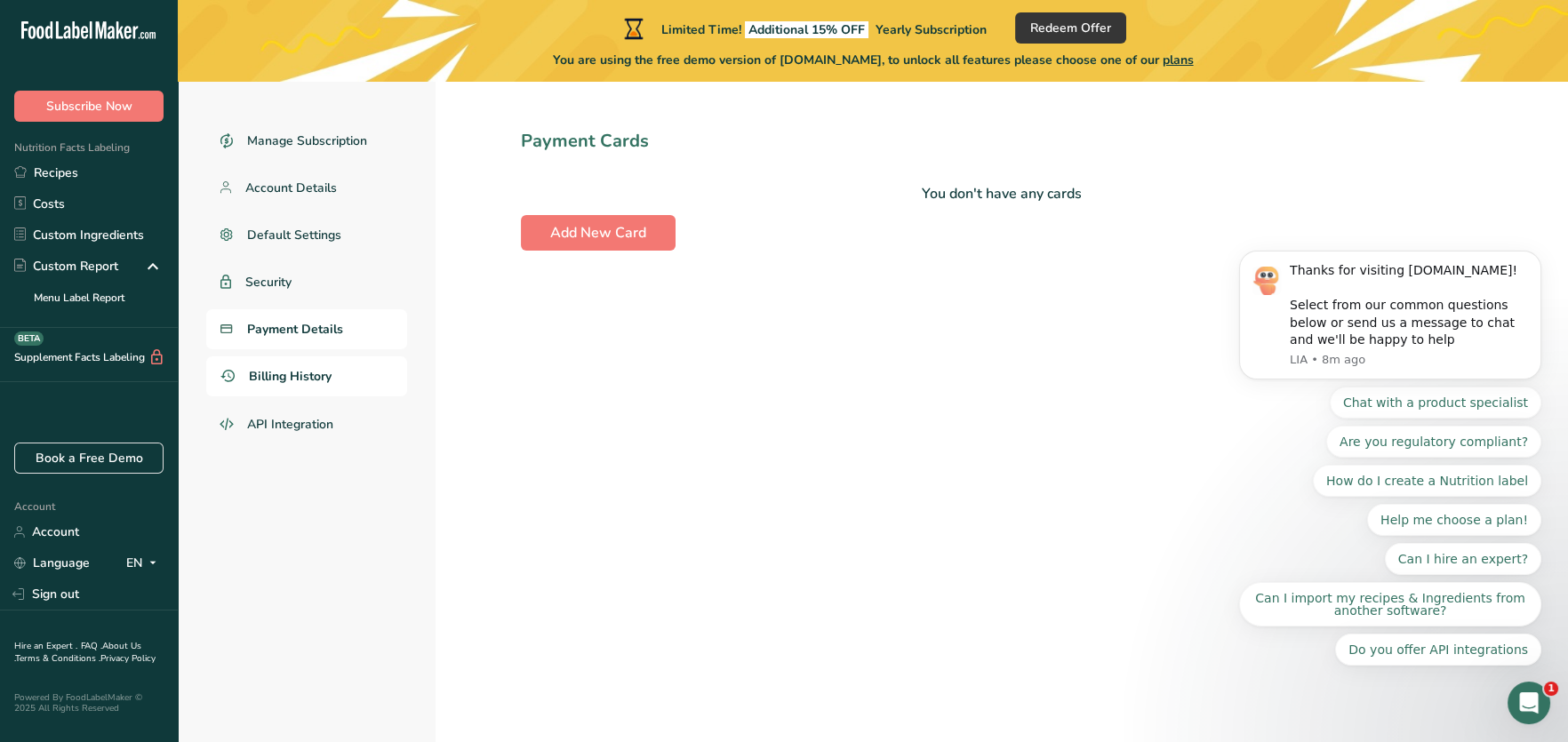
click at [273, 372] on span "Billing History" at bounding box center [290, 376] width 83 height 18
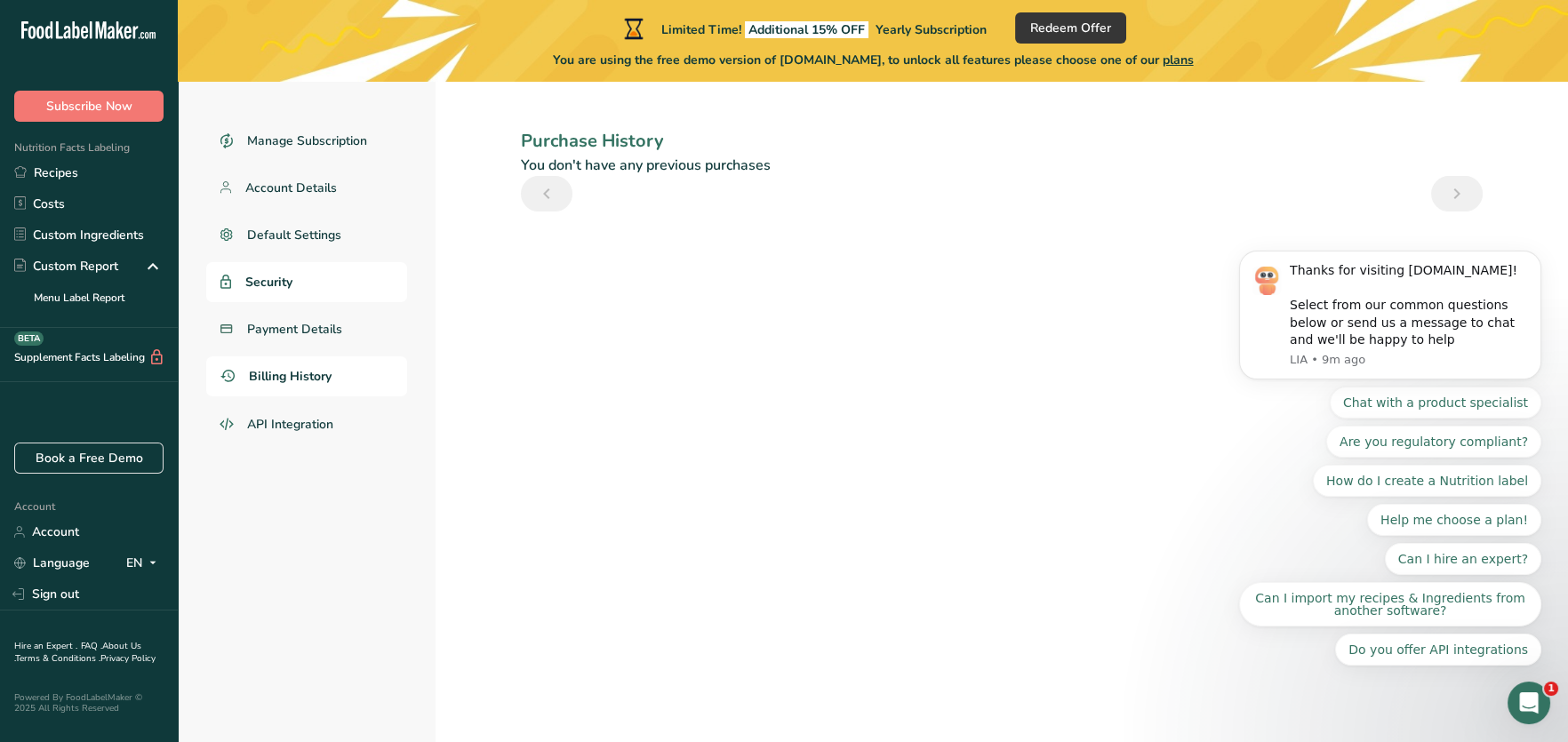
click at [276, 277] on span "Security" at bounding box center [269, 282] width 47 height 18
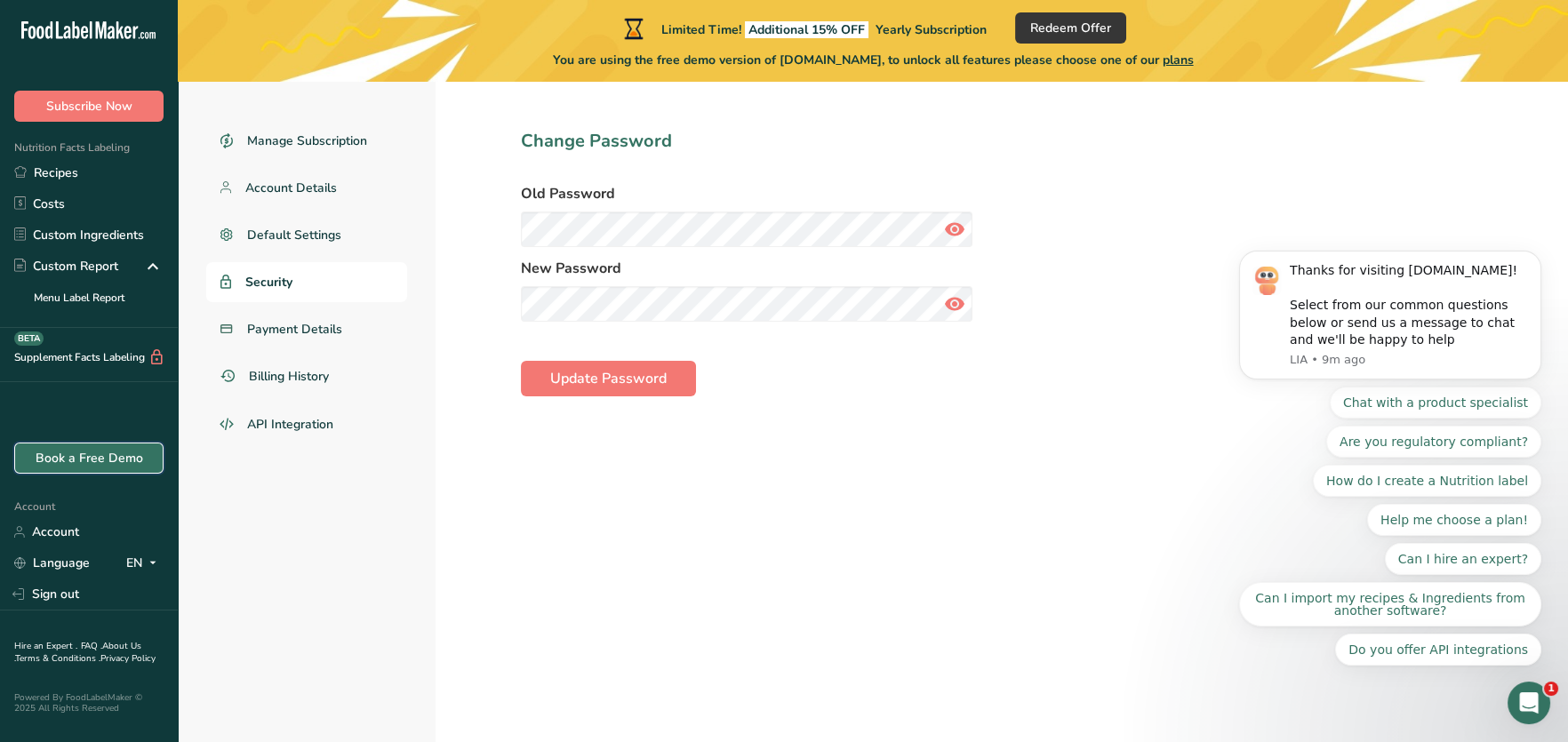
click at [84, 459] on link "Book a Free Demo" at bounding box center [89, 458] width 150 height 31
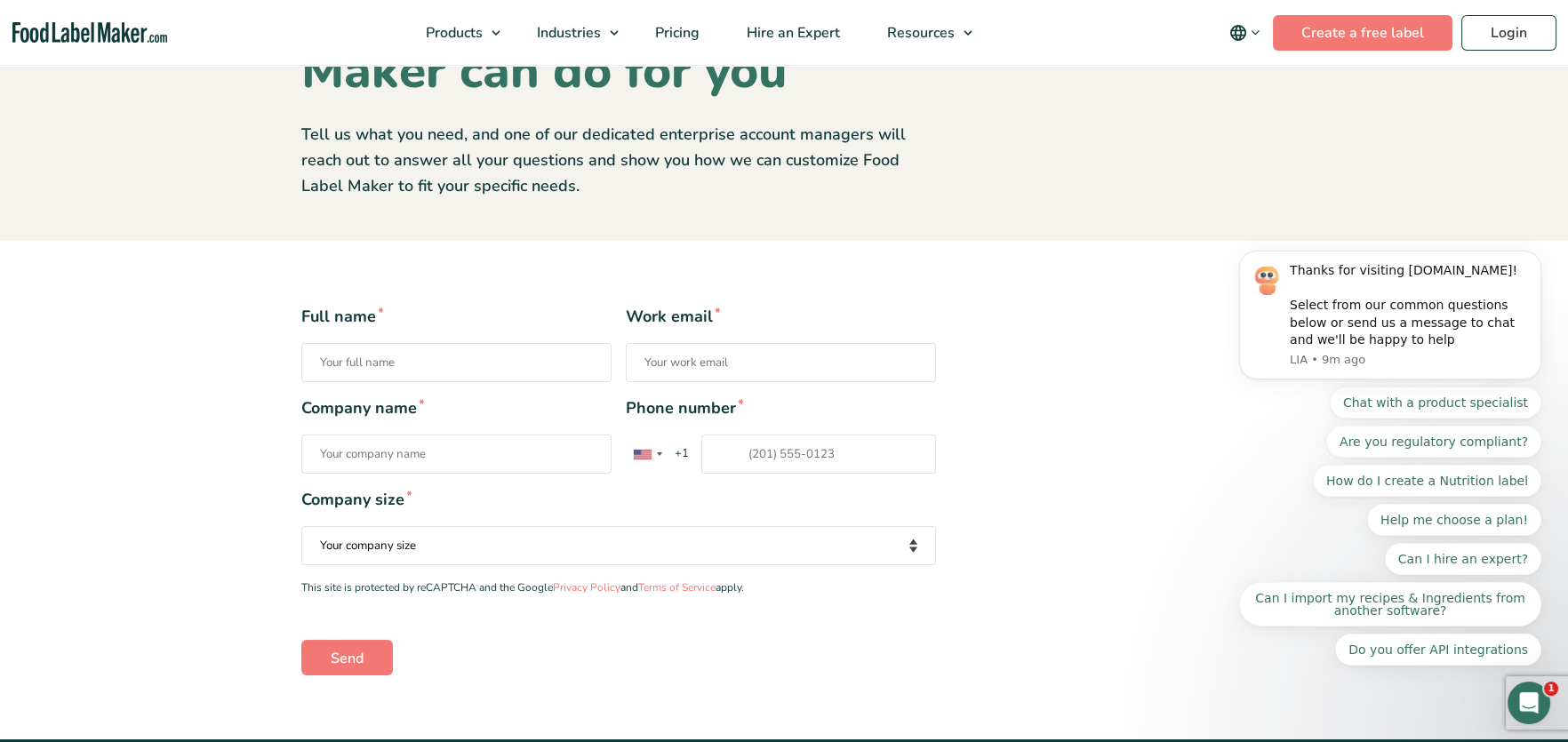
scroll to position [177, 0]
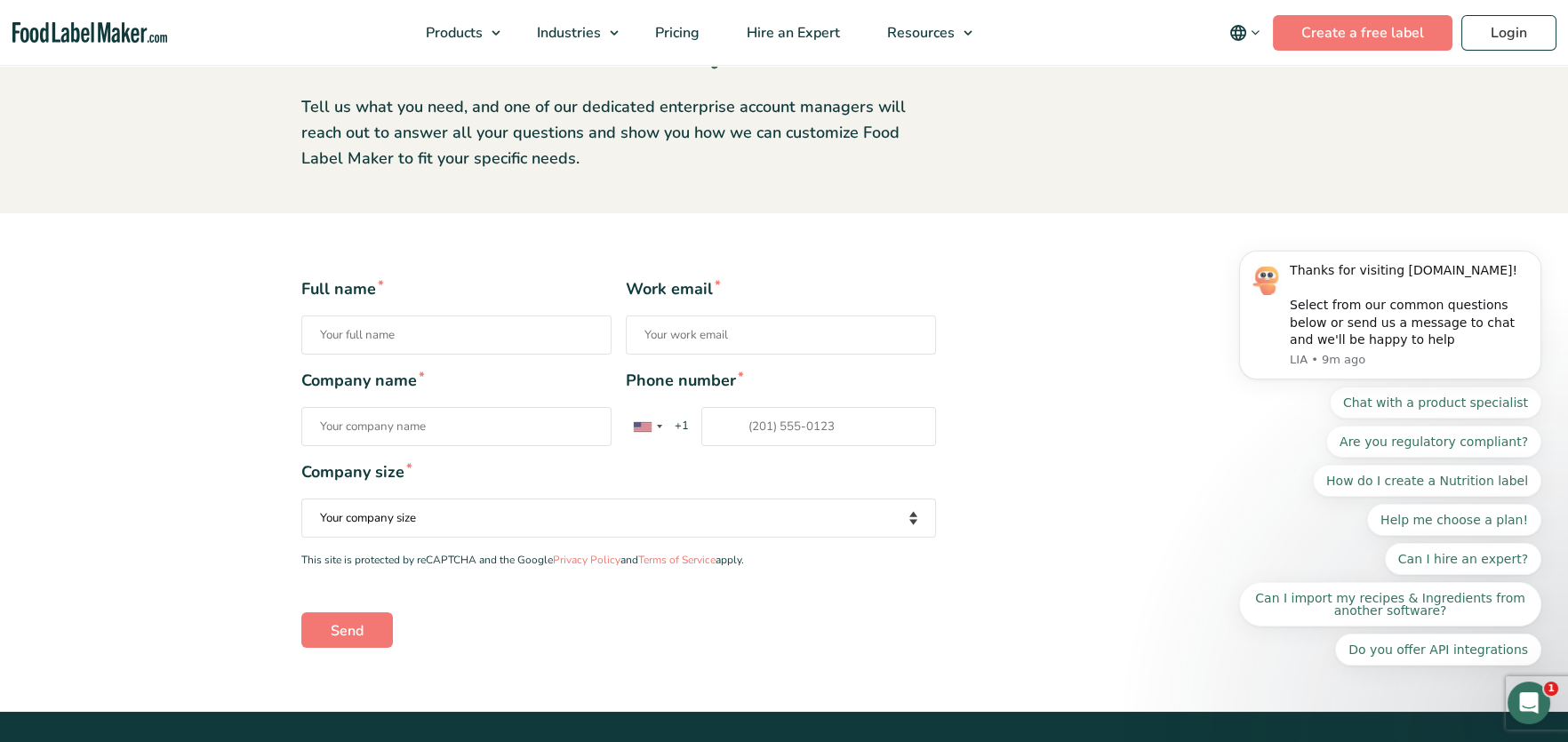
click at [363, 336] on input "Full name *" at bounding box center [456, 335] width 310 height 39
type input "Diane Rubio"
type input "dianerubio@glenncoe.org"
type input "Child and Family Services"
click at [831, 434] on input "15308651249" at bounding box center [818, 426] width 234 height 39
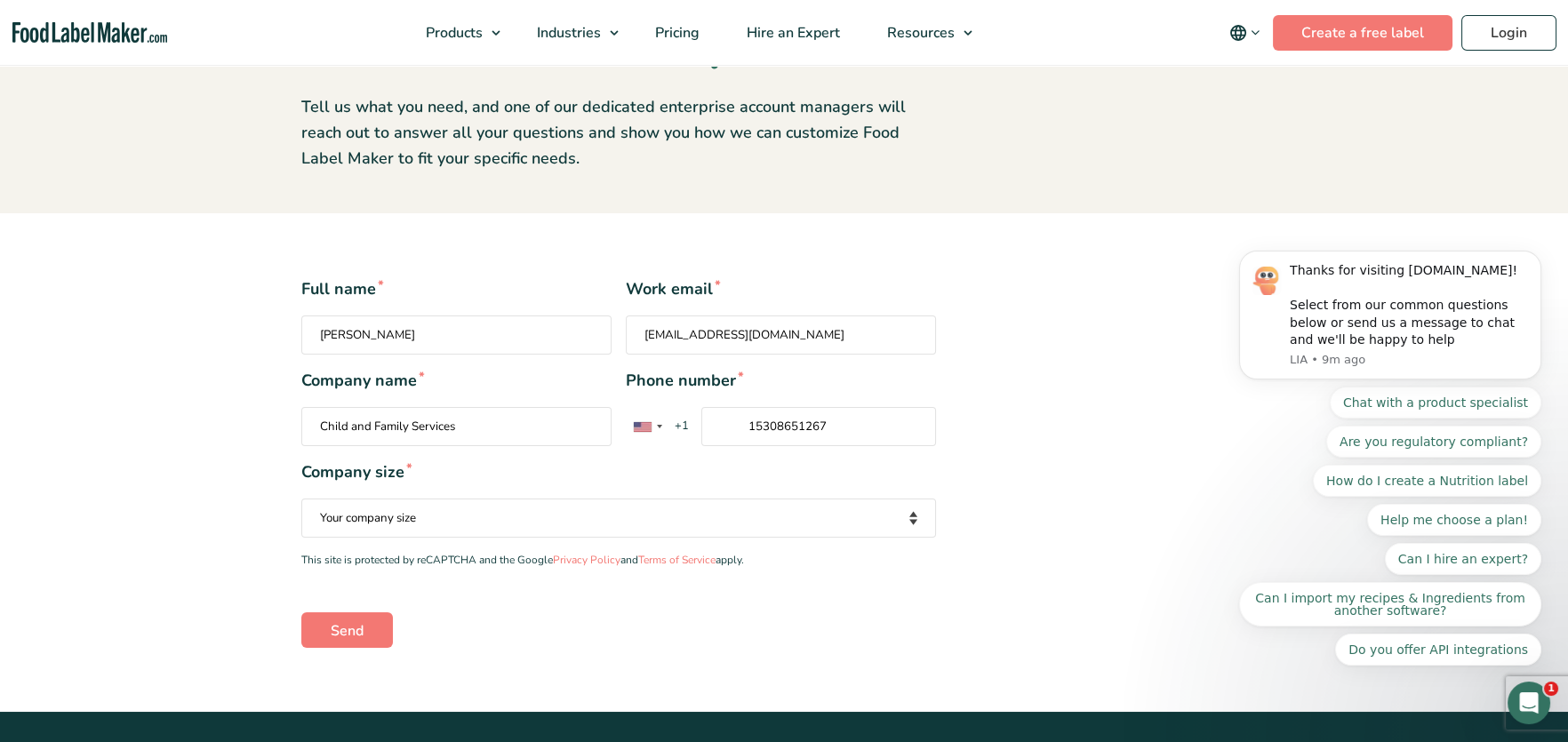
type input "15308651267"
click at [396, 528] on select "Your company size Fewer than 10 Employees 10 to 50 Employees 51 to 500 Employee…" at bounding box center [618, 518] width 635 height 39
click at [301, 499] on select "Your company size Fewer than 10 Employees 10 to 50 Employees 51 to 500 Employee…" at bounding box center [618, 518] width 635 height 39
click at [582, 527] on select "Your company size Fewer than 10 Employees 10 to 50 Employees 51 to 500 Employee…" at bounding box center [618, 518] width 635 height 39
select select "51 to 500 Employees"
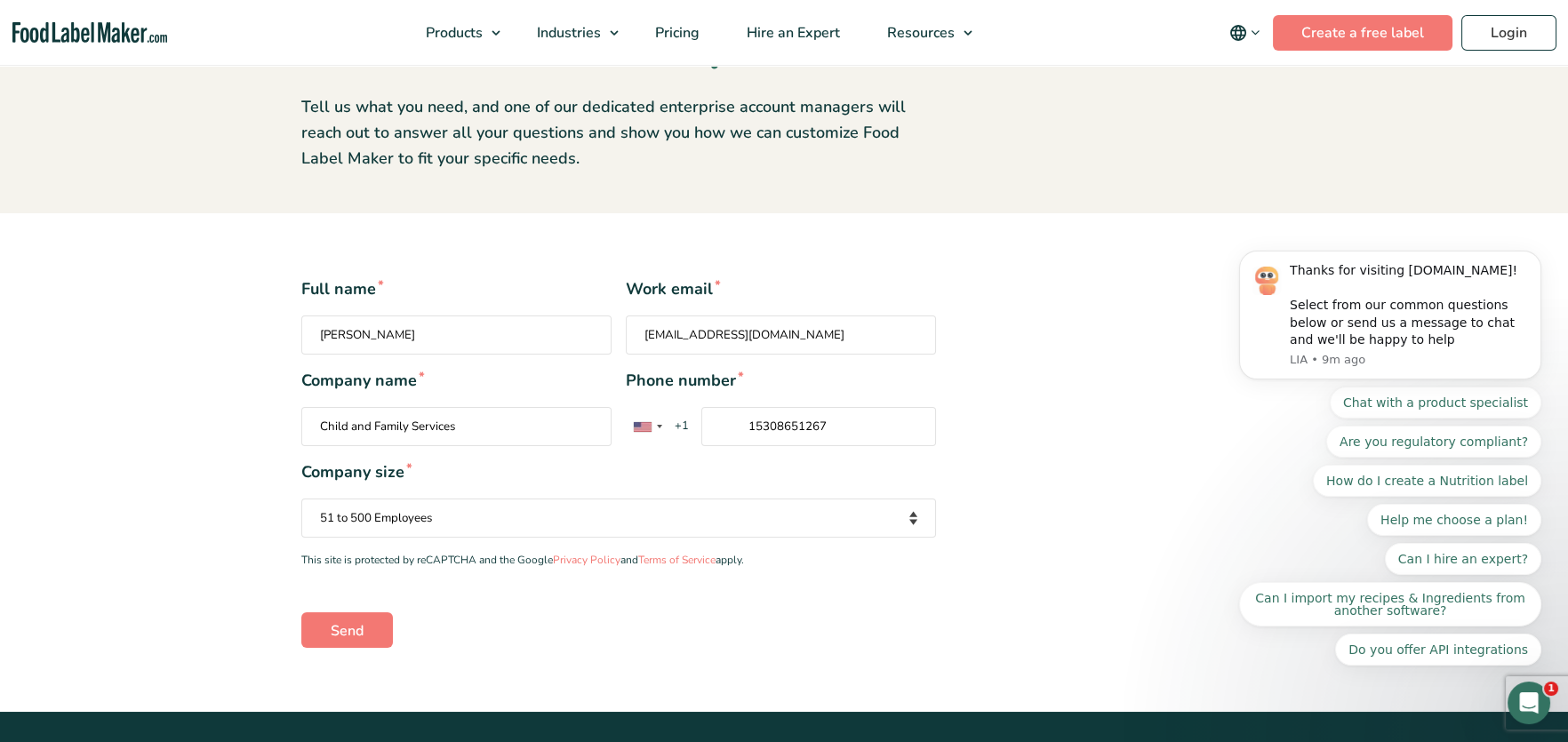
click at [301, 499] on select "Your company size Fewer than 10 Employees 10 to 50 Employees 51 to 500 Employee…" at bounding box center [618, 518] width 635 height 39
click at [365, 628] on input "Send" at bounding box center [347, 630] width 91 height 36
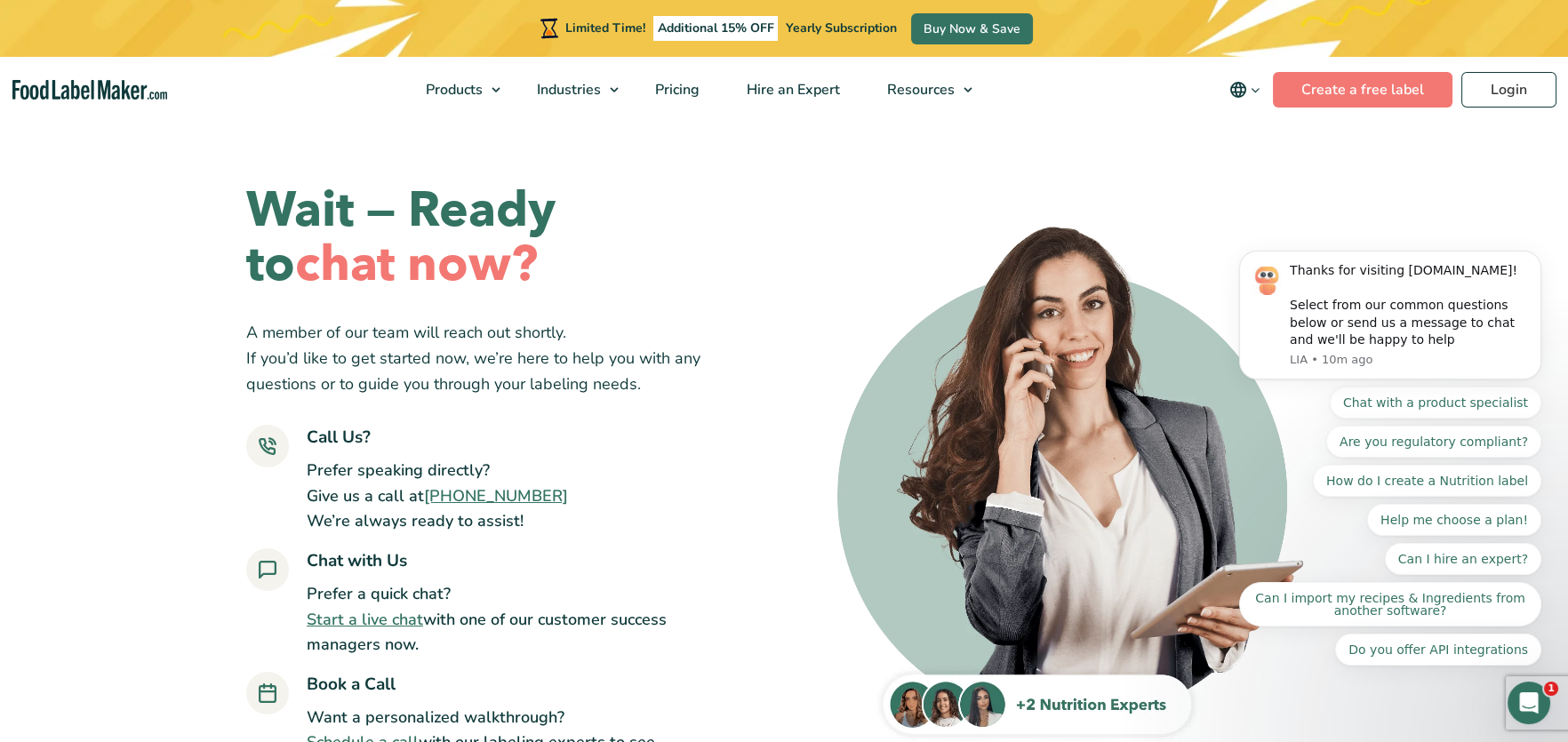
scroll to position [88, 0]
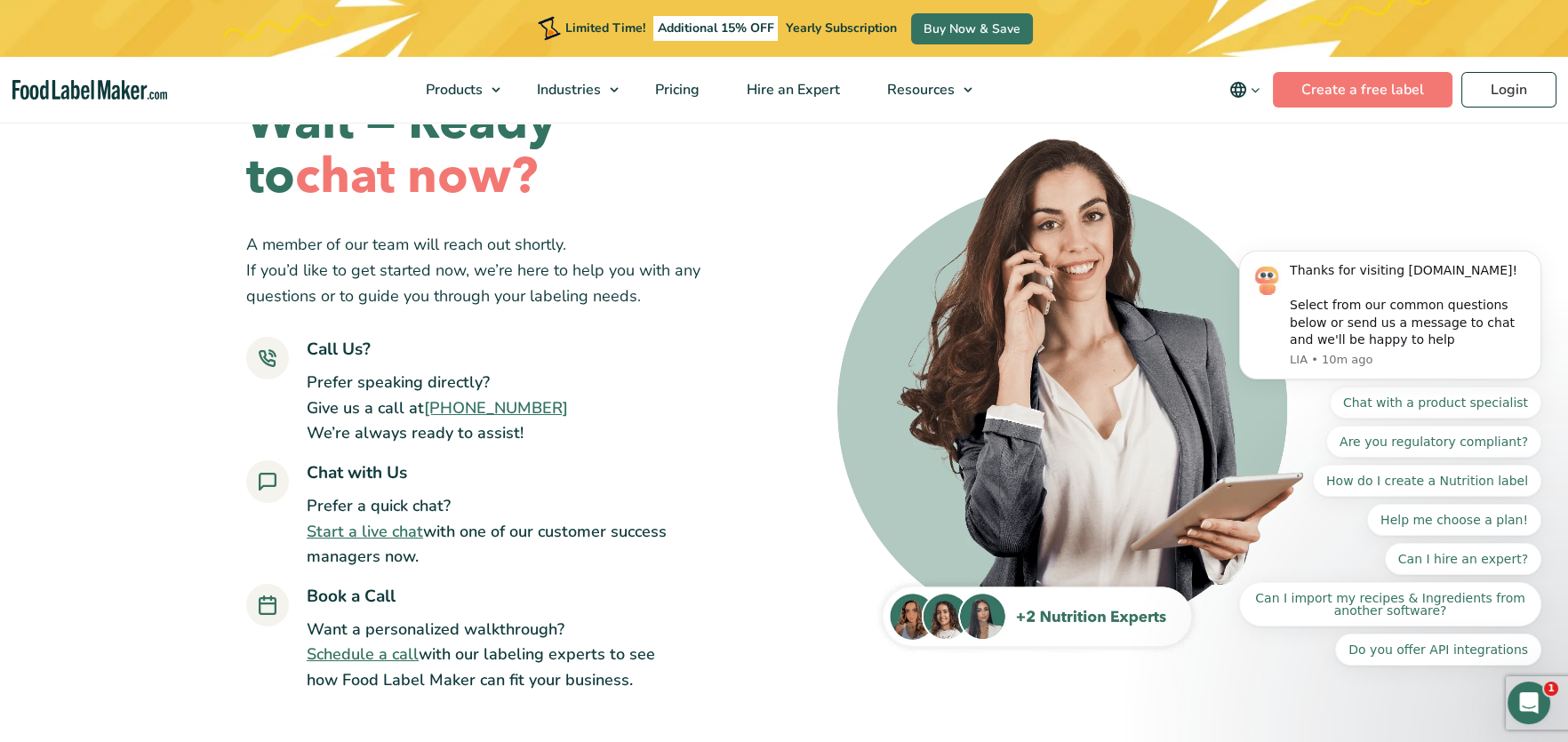
click at [371, 531] on link "Start a live chat" at bounding box center [365, 531] width 117 height 21
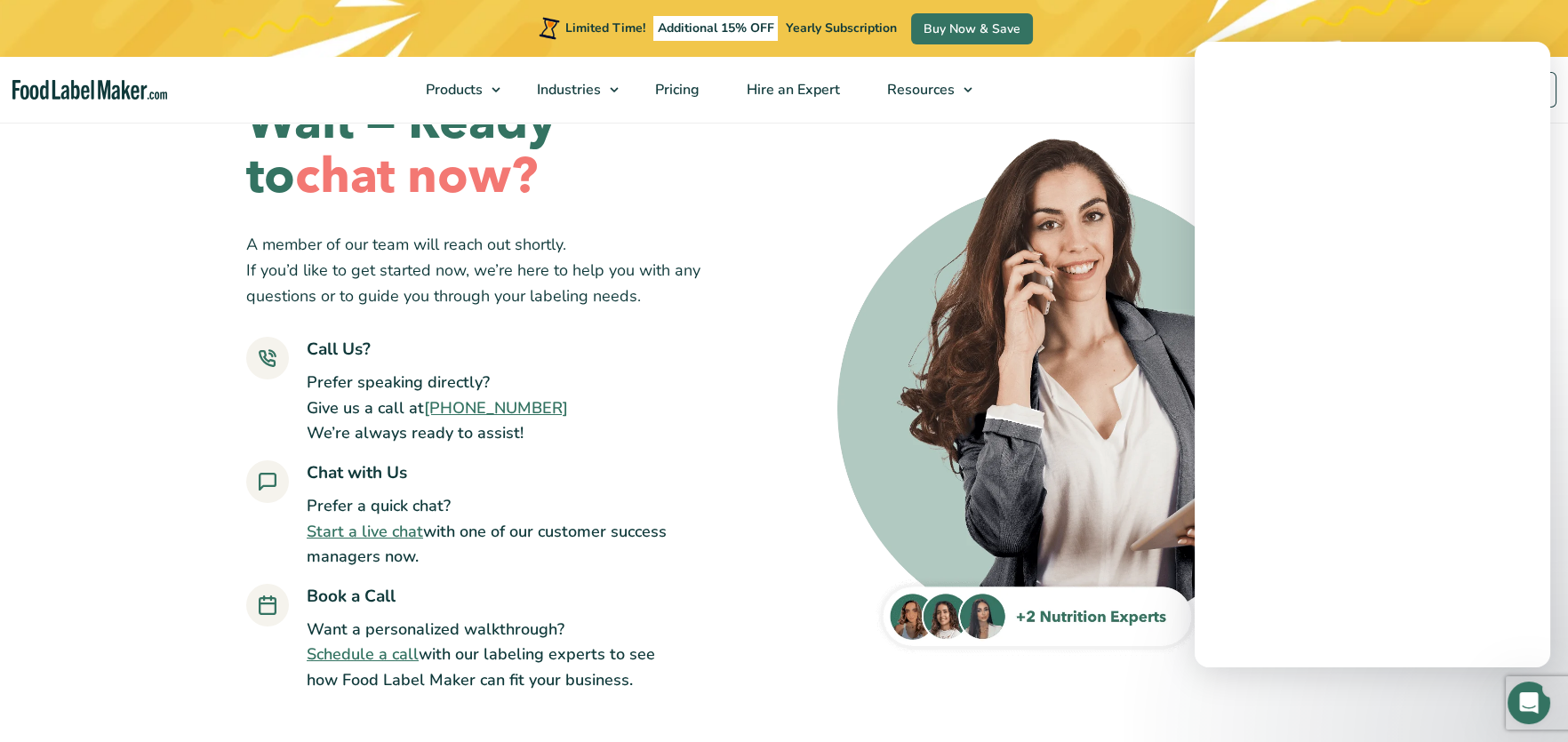
scroll to position [0, 0]
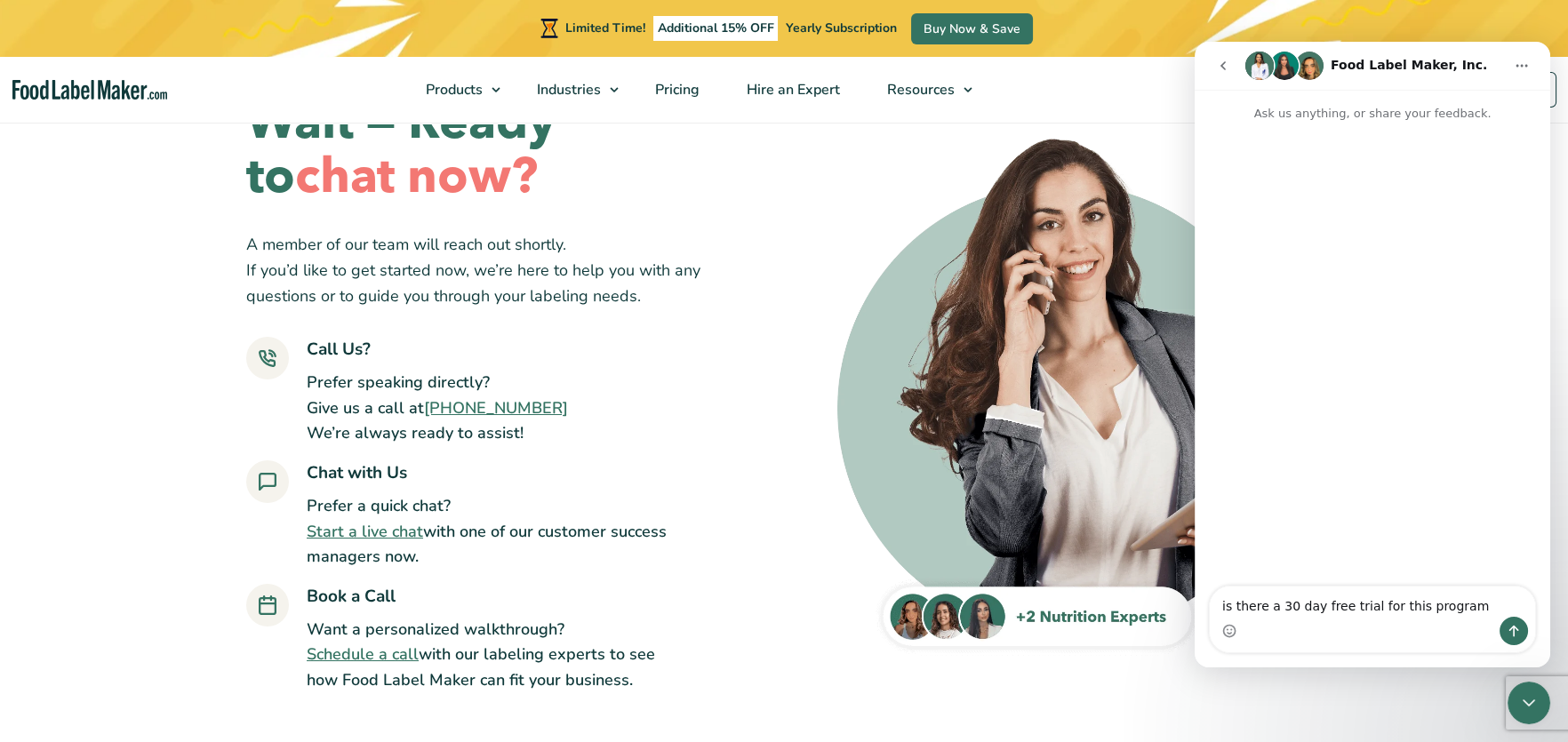
type textarea "is there a 30 day free trial for this program?"
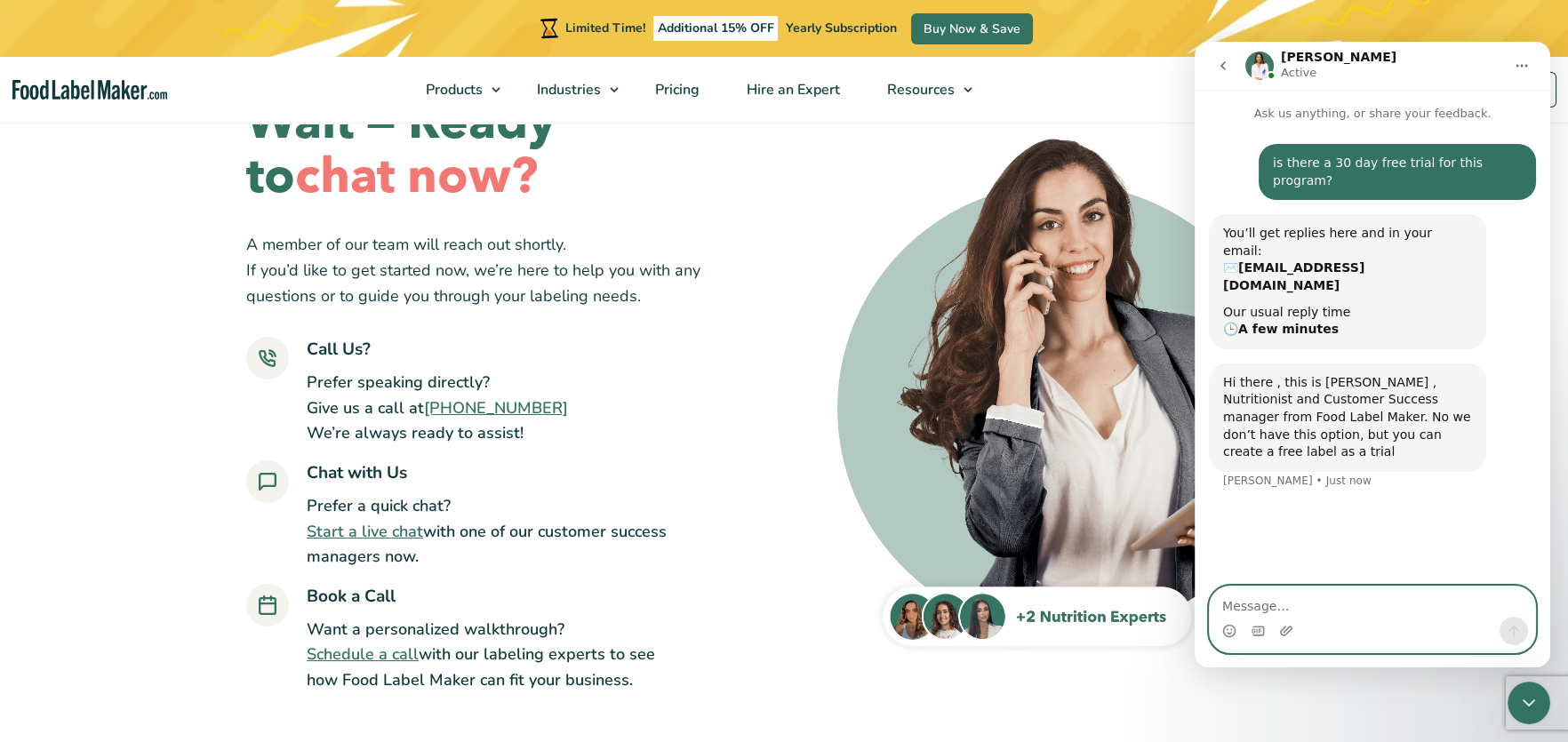
click at [1276, 610] on textarea "Message…" at bounding box center [1372, 601] width 326 height 30
type textarea "Ok thank you for the information."
click at [1513, 632] on icon "Send a message…" at bounding box center [1513, 632] width 10 height 12
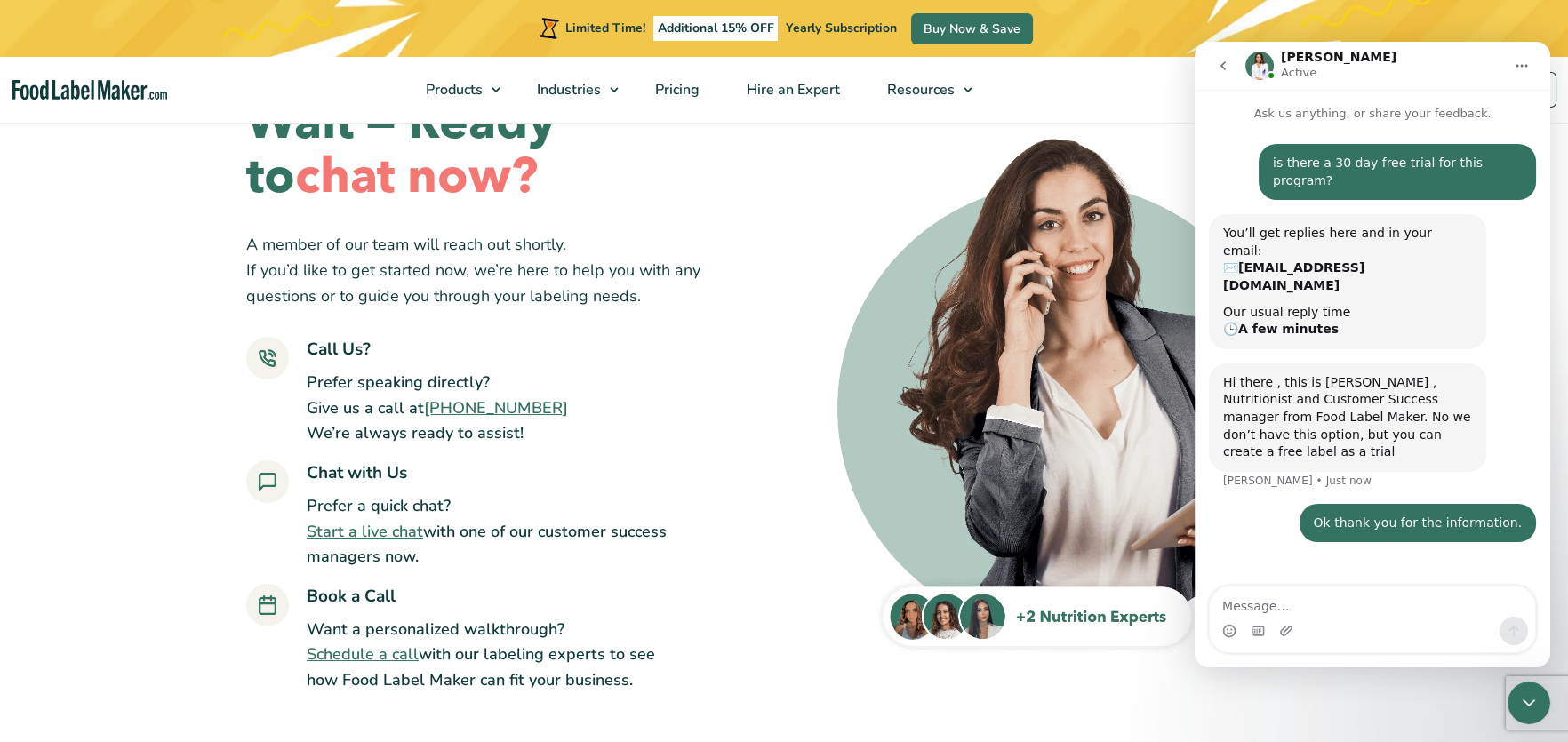
click at [1223, 61] on icon "go back" at bounding box center [1223, 66] width 15 height 15
